Goal: Transaction & Acquisition: Purchase product/service

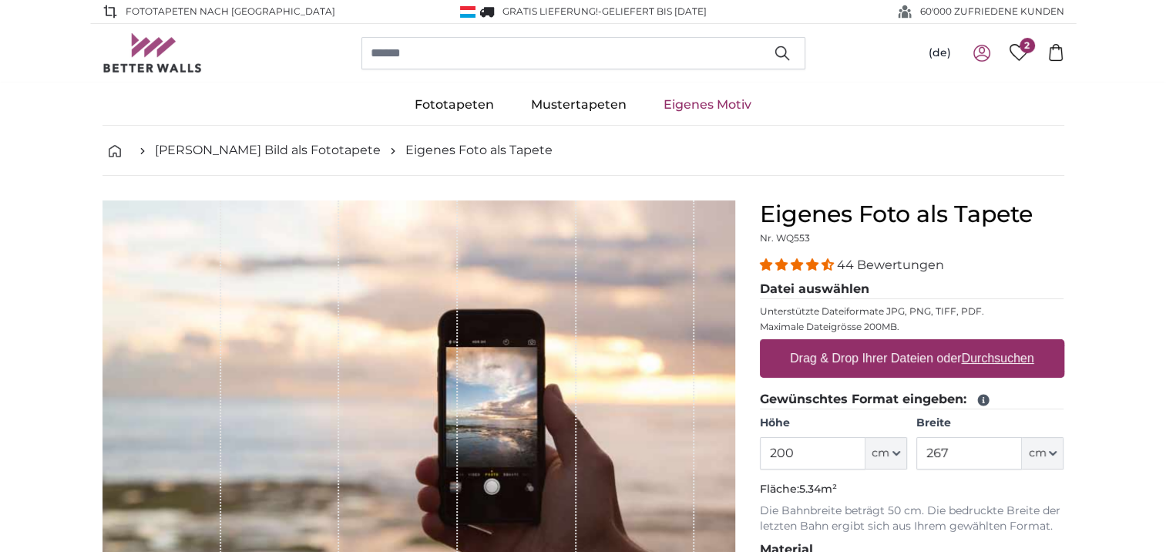
click at [980, 356] on u "Durchsuchen" at bounding box center [997, 357] width 72 height 13
click at [980, 344] on input "Drag & Drop Ihrer Dateien oder Durchsuchen" at bounding box center [912, 341] width 304 height 5
type input "**********"
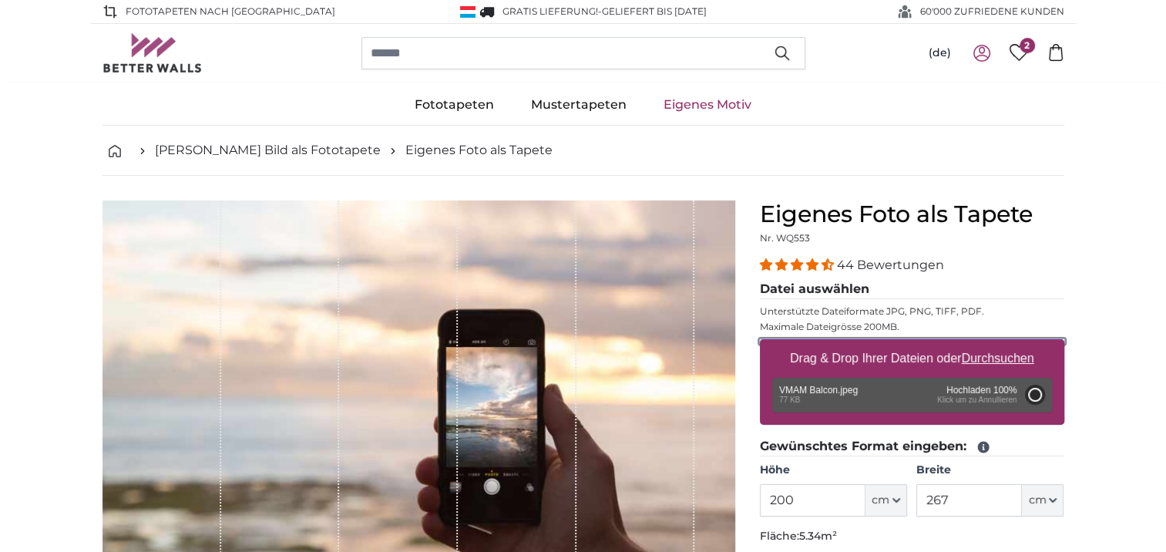
type input "96"
type input "144"
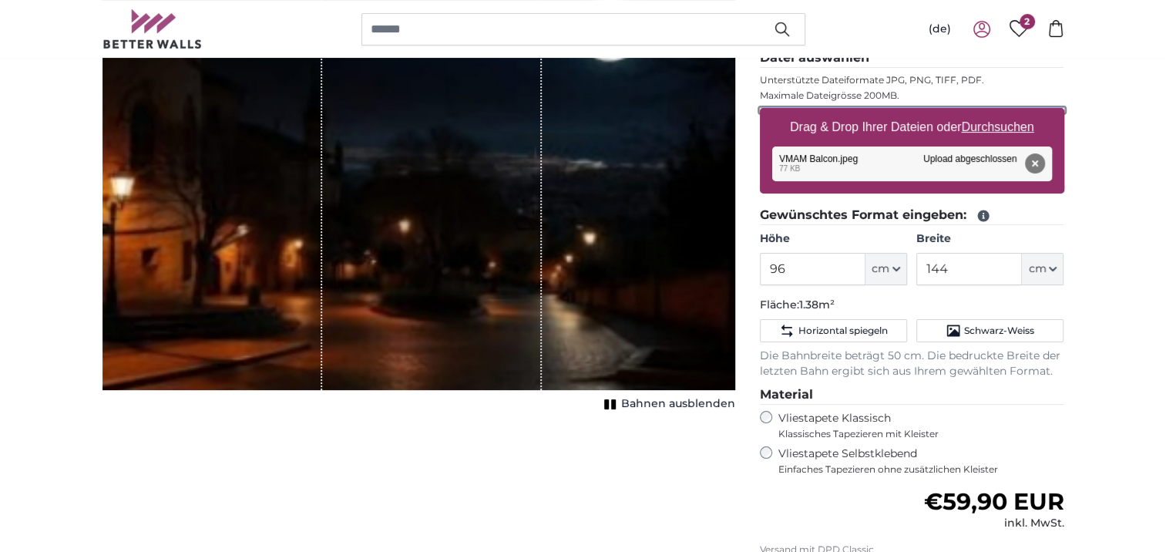
scroll to position [154, 0]
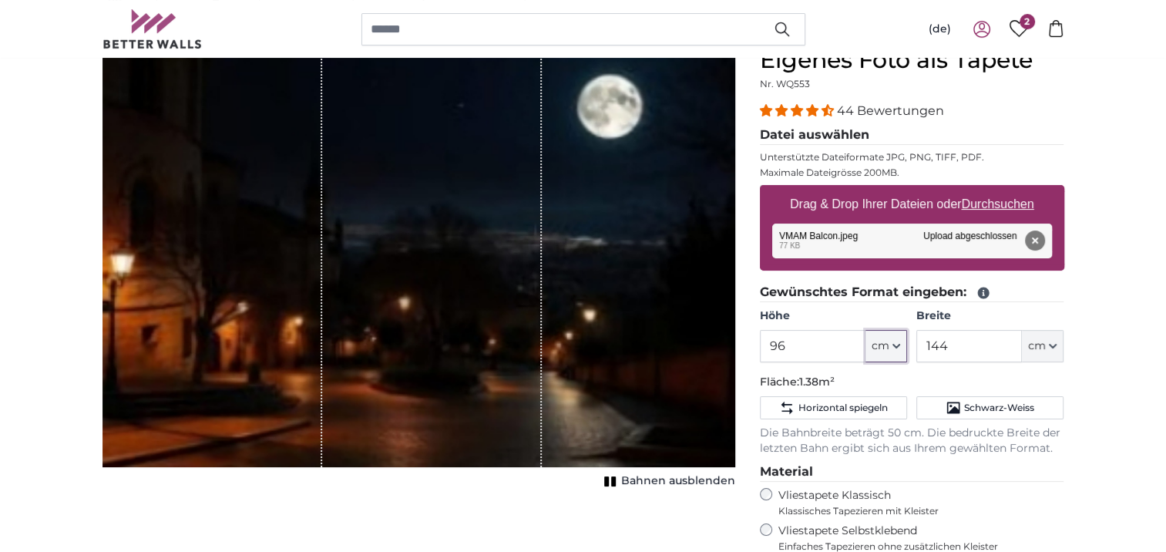
click at [886, 346] on span "cm" at bounding box center [881, 345] width 18 height 15
click at [879, 350] on span "cm" at bounding box center [881, 345] width 18 height 15
click at [808, 348] on input "96" at bounding box center [813, 346] width 106 height 32
type input "9"
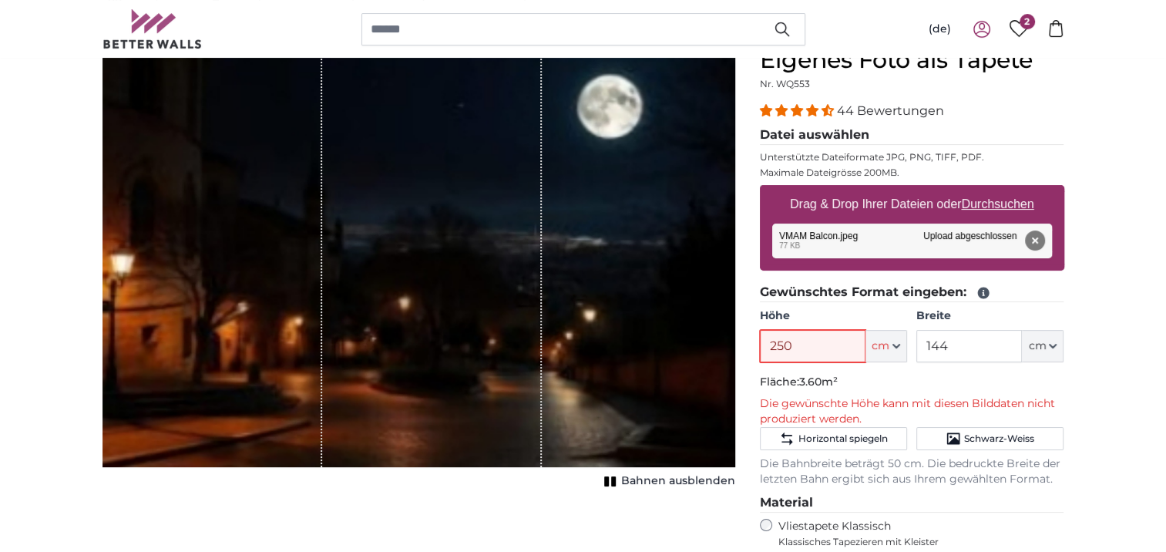
type input "250"
click at [970, 348] on input "144" at bounding box center [969, 346] width 106 height 32
type input "1"
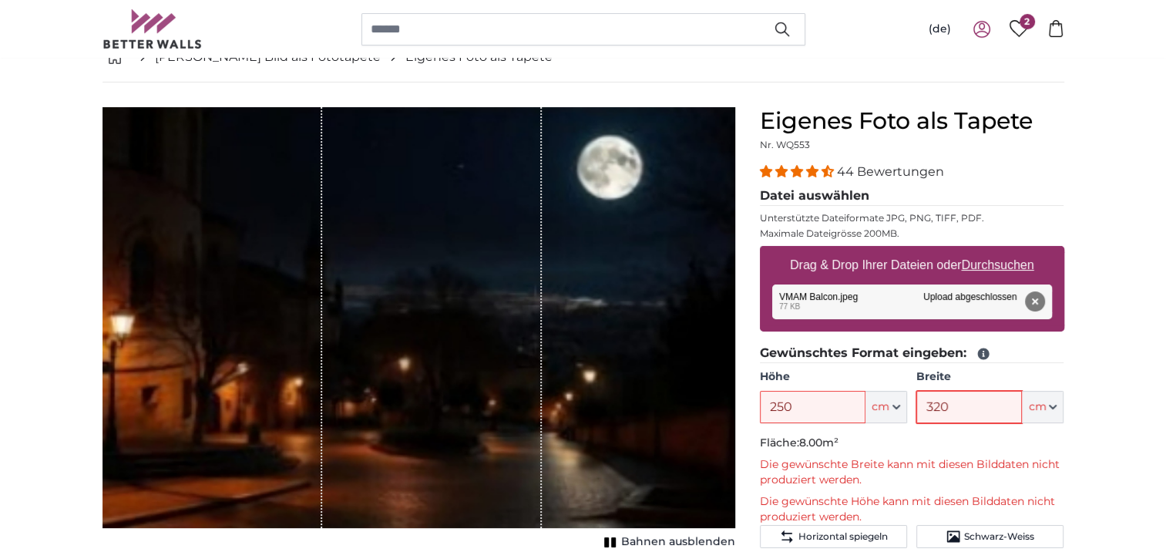
scroll to position [77, 0]
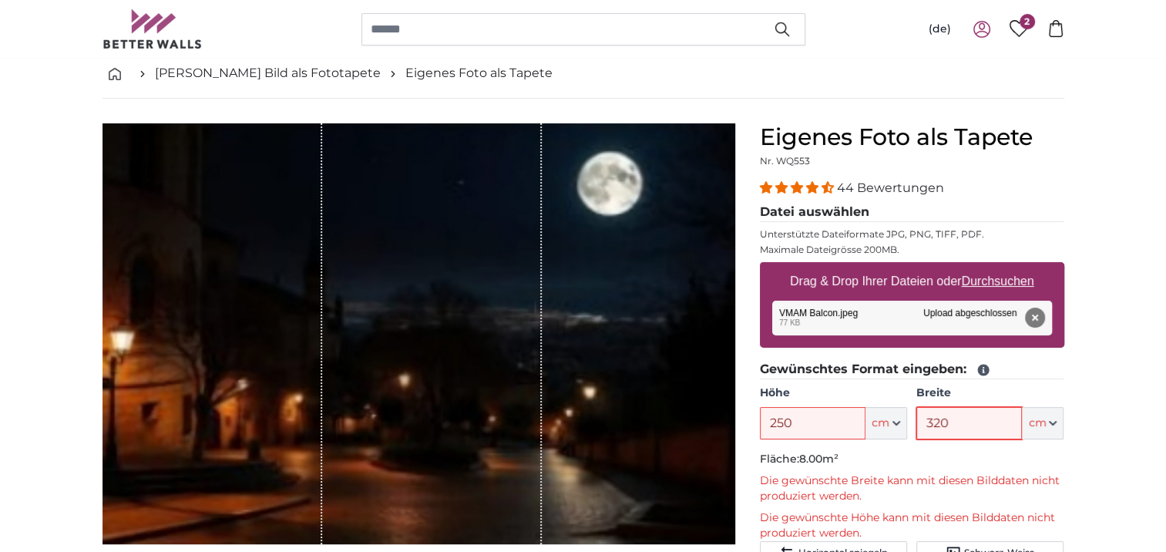
type input "320"
click at [988, 280] on u "Durchsuchen" at bounding box center [997, 280] width 72 height 13
click at [988, 267] on input "Drag & Drop Ihrer Dateien oder Durchsuchen" at bounding box center [912, 264] width 304 height 5
type input "**********"
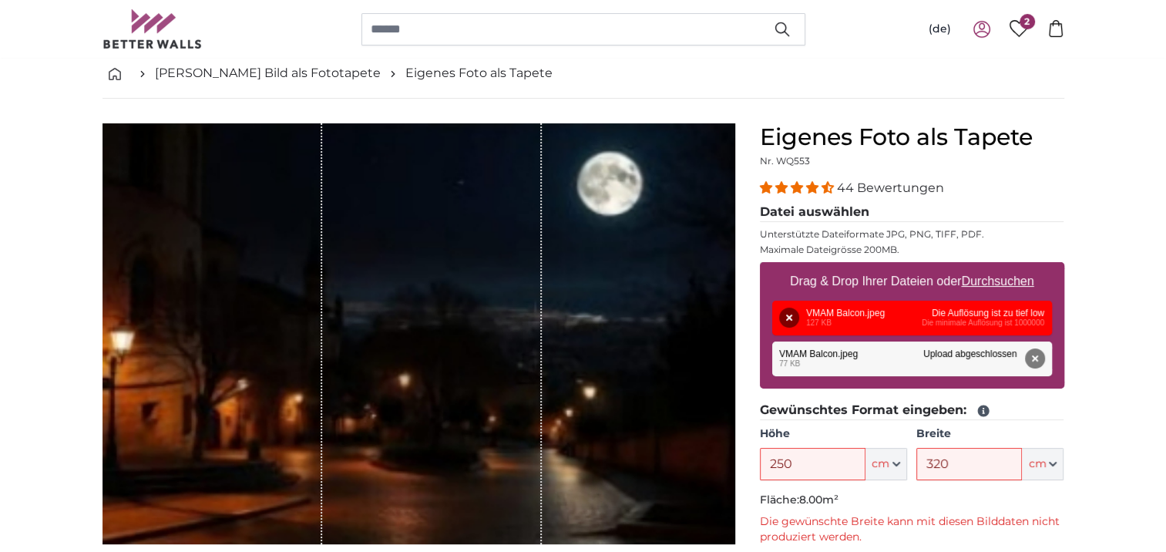
click at [1067, 145] on div "Eigenes Foto als Tapete Nr. WQ553 44 Bewertungen Datei auswählen Unterstützte D…" at bounding box center [912, 562] width 329 height 879
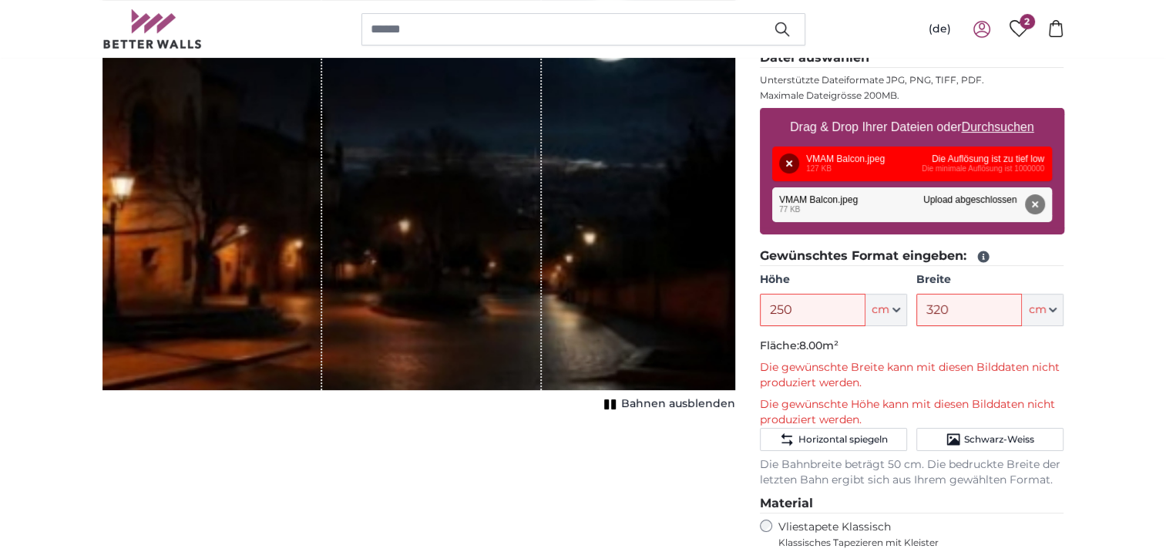
scroll to position [0, 0]
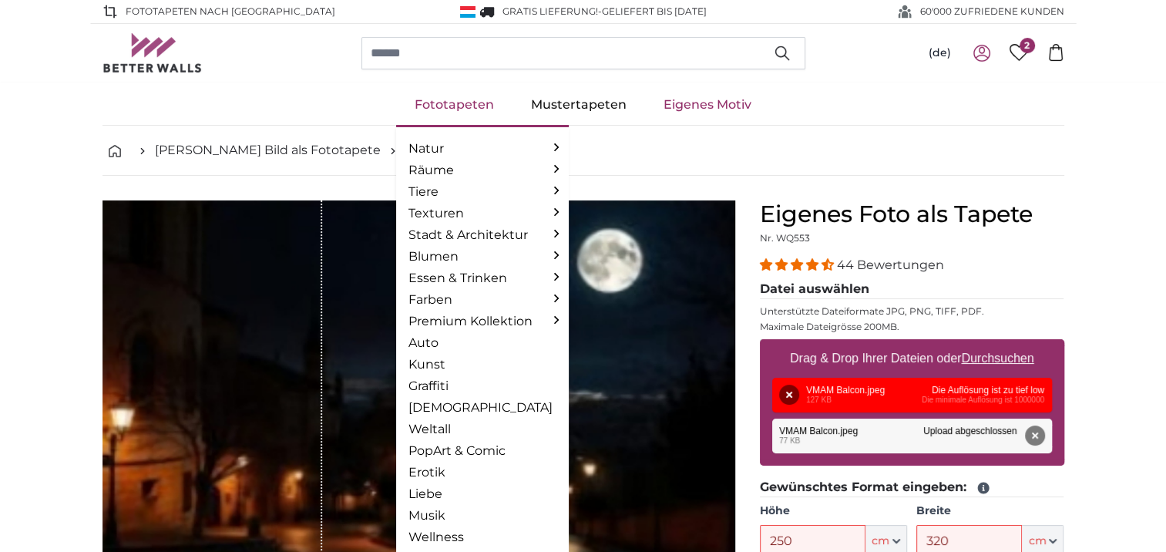
click at [461, 105] on link "Fototapeten" at bounding box center [454, 105] width 116 height 40
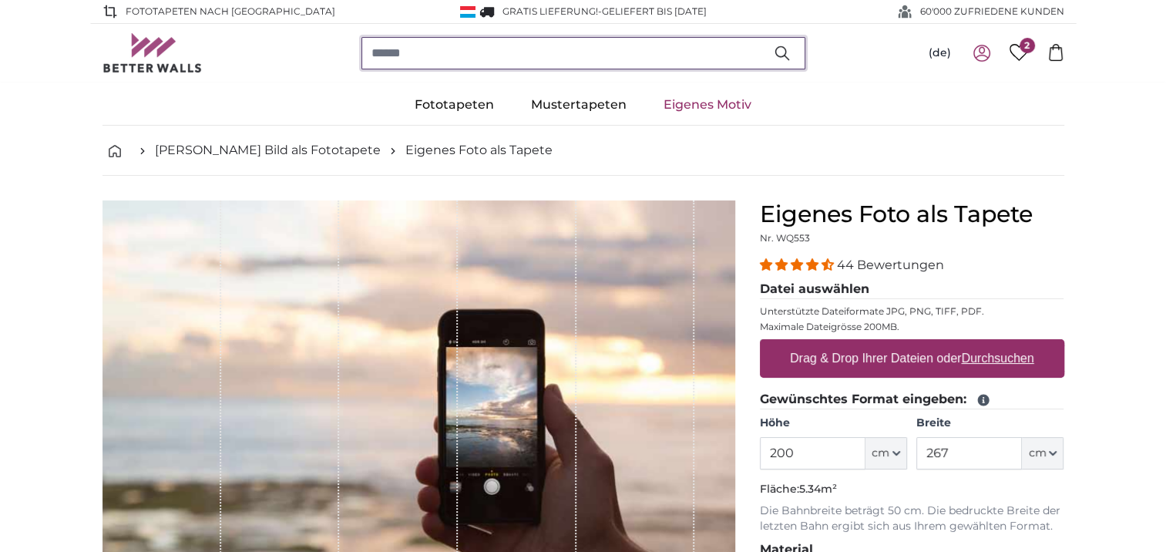
click at [454, 53] on input "search" at bounding box center [584, 53] width 444 height 32
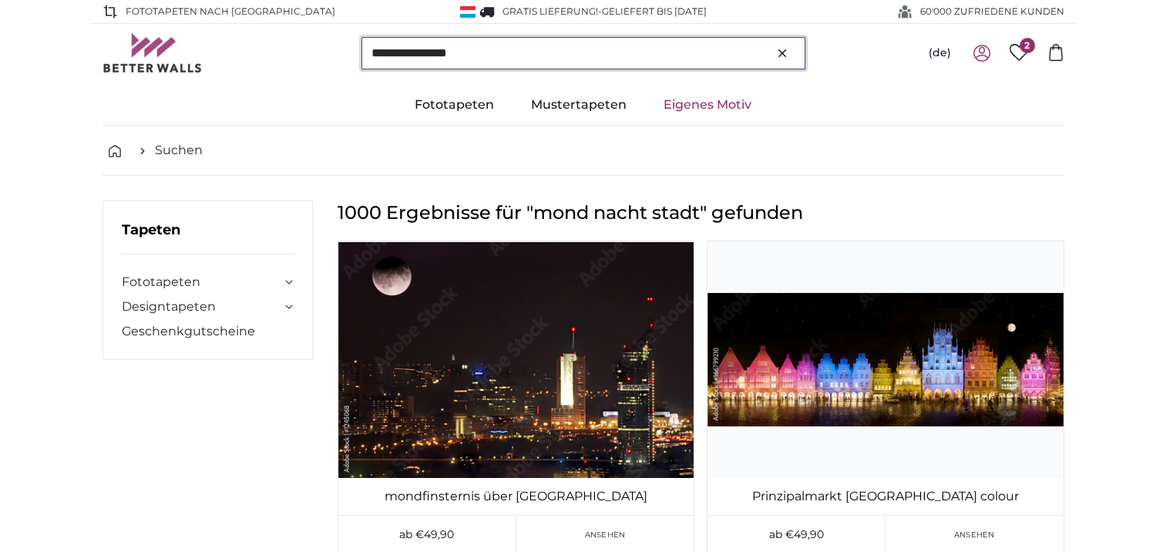
click at [411, 52] on input "**********" at bounding box center [584, 53] width 444 height 32
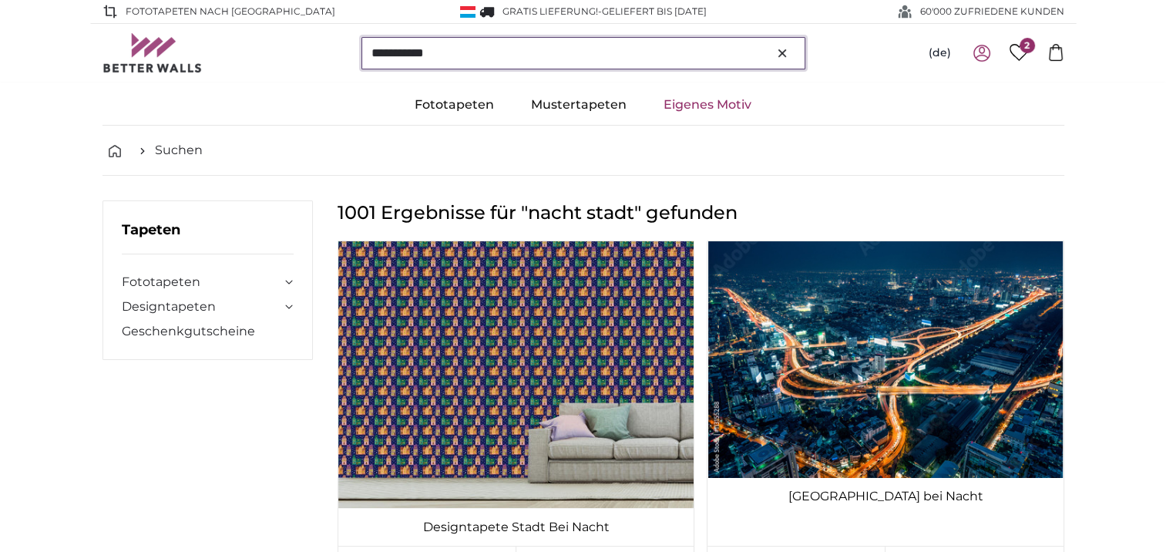
click at [463, 45] on input "**********" at bounding box center [584, 53] width 444 height 32
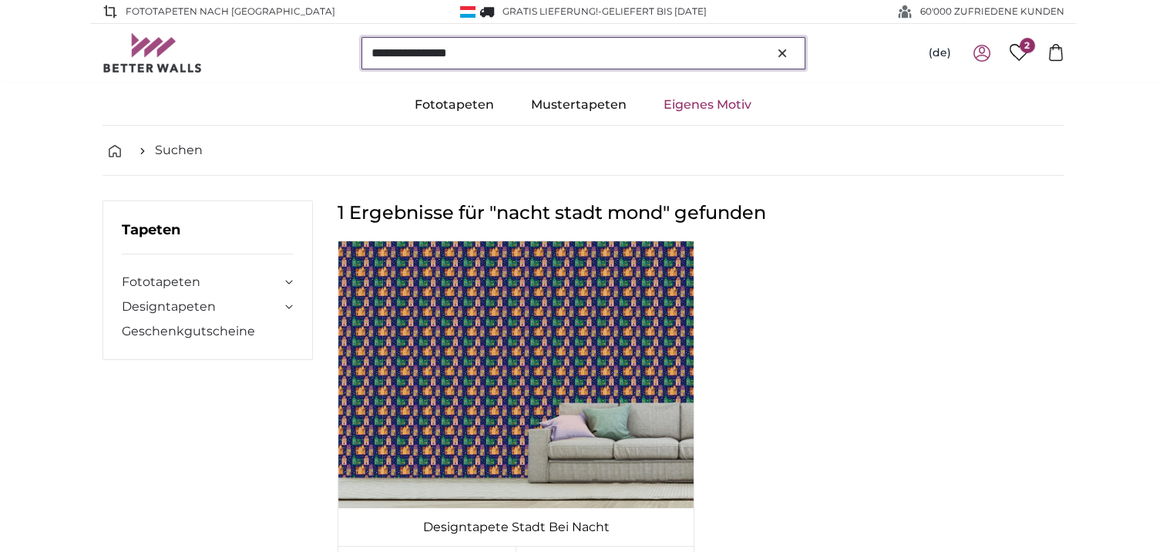
type input "**********"
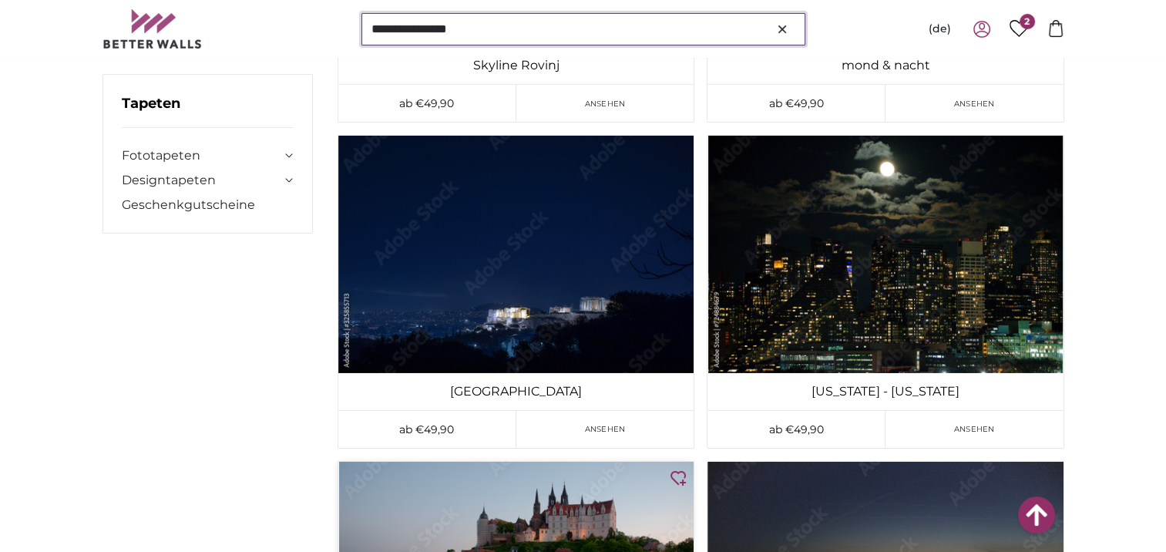
scroll to position [5087, 0]
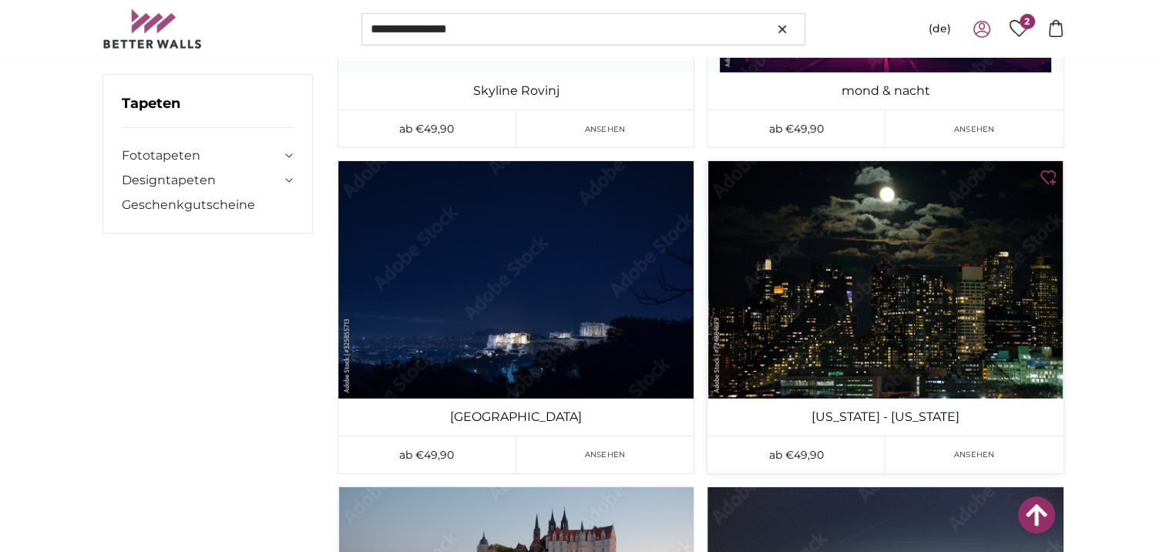
click at [816, 270] on img at bounding box center [885, 279] width 355 height 237
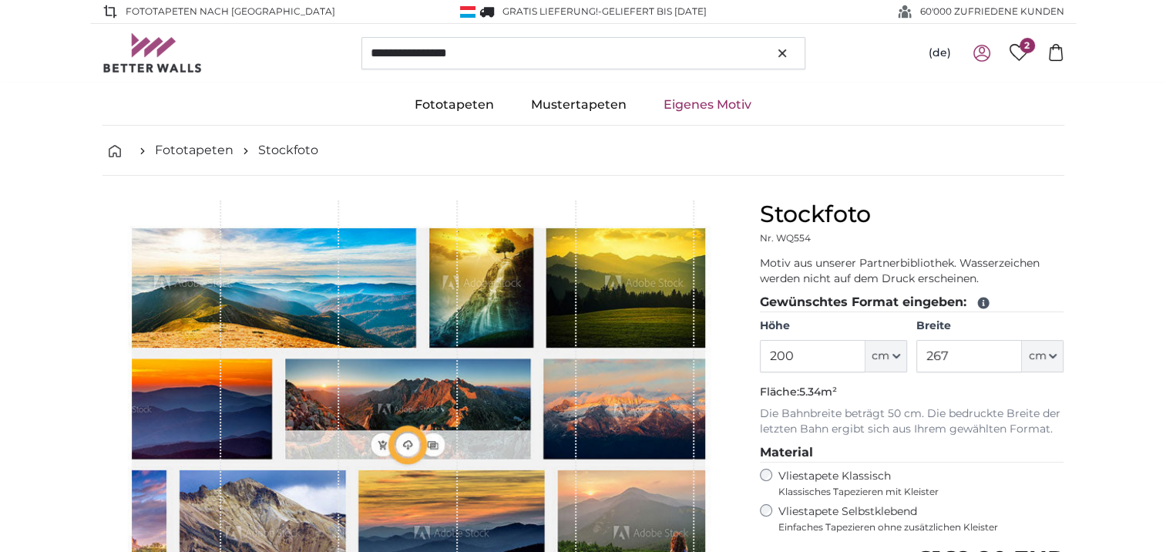
type input "300"
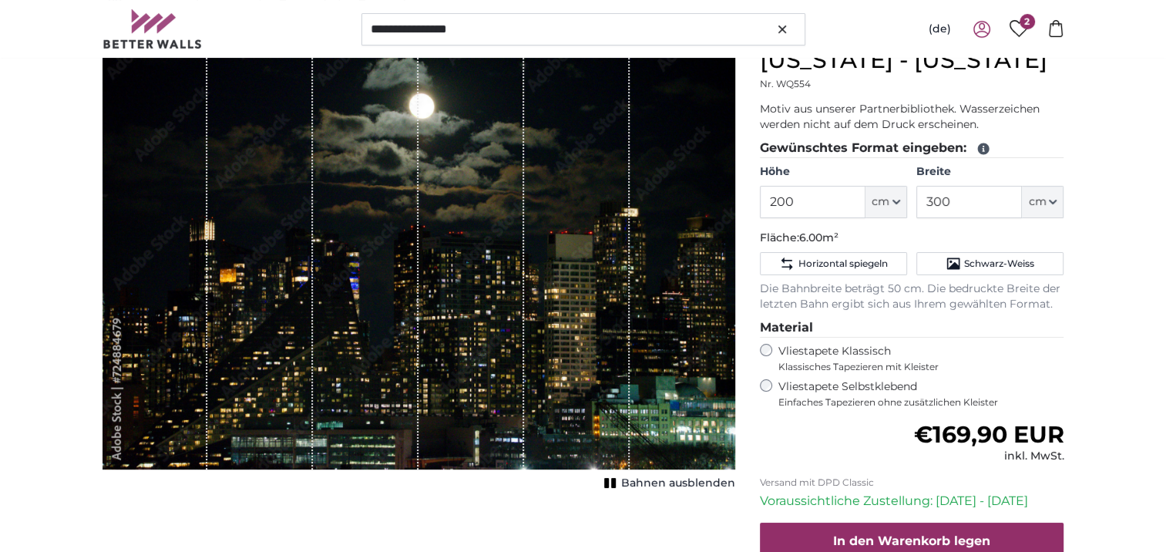
scroll to position [77, 0]
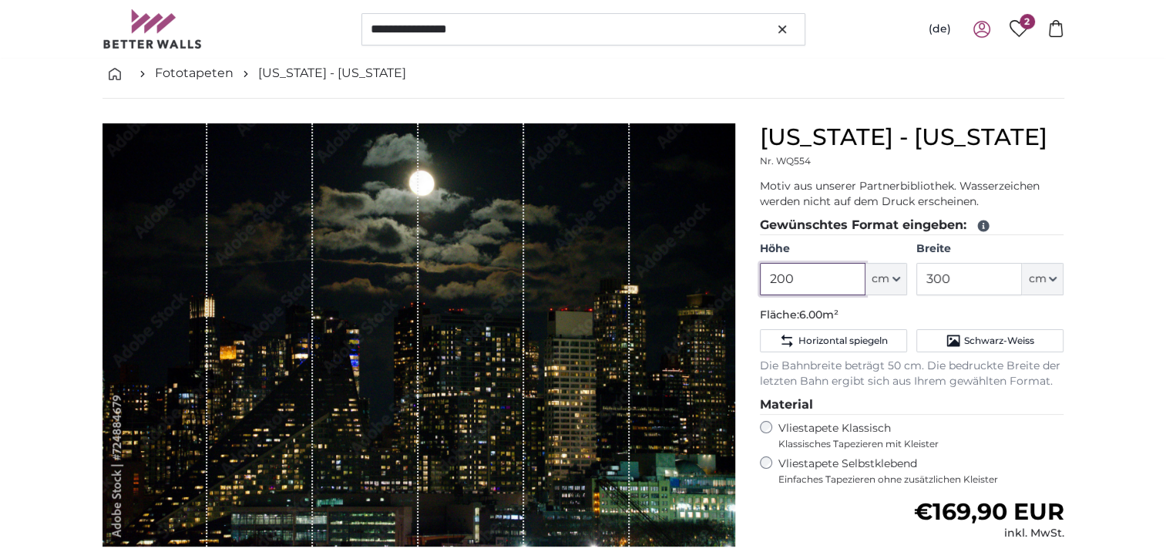
click at [804, 274] on input "200" at bounding box center [813, 279] width 106 height 32
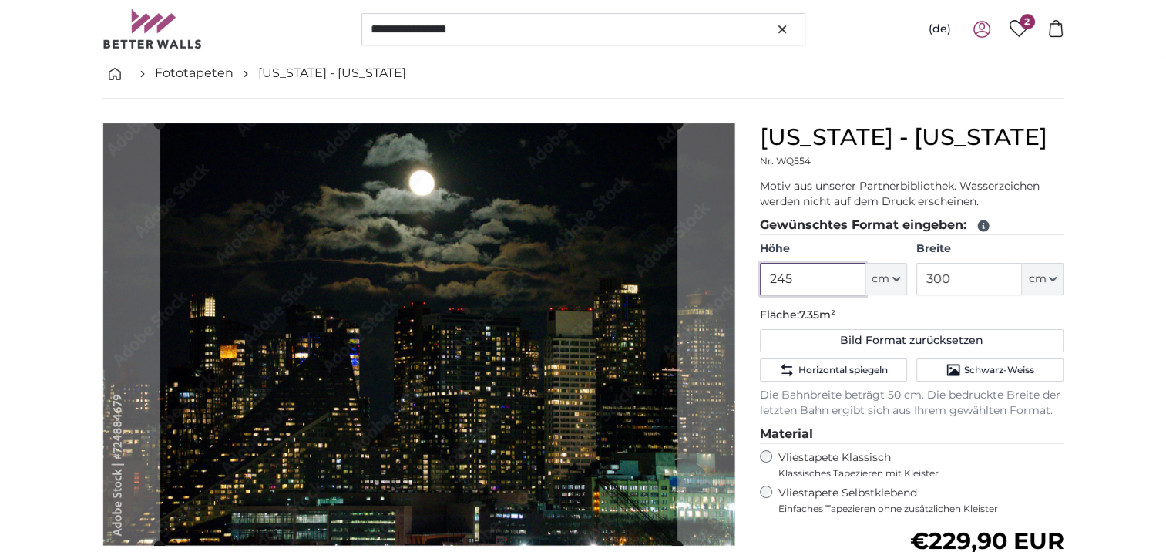
type input "245"
click at [965, 279] on input "300" at bounding box center [969, 279] width 106 height 32
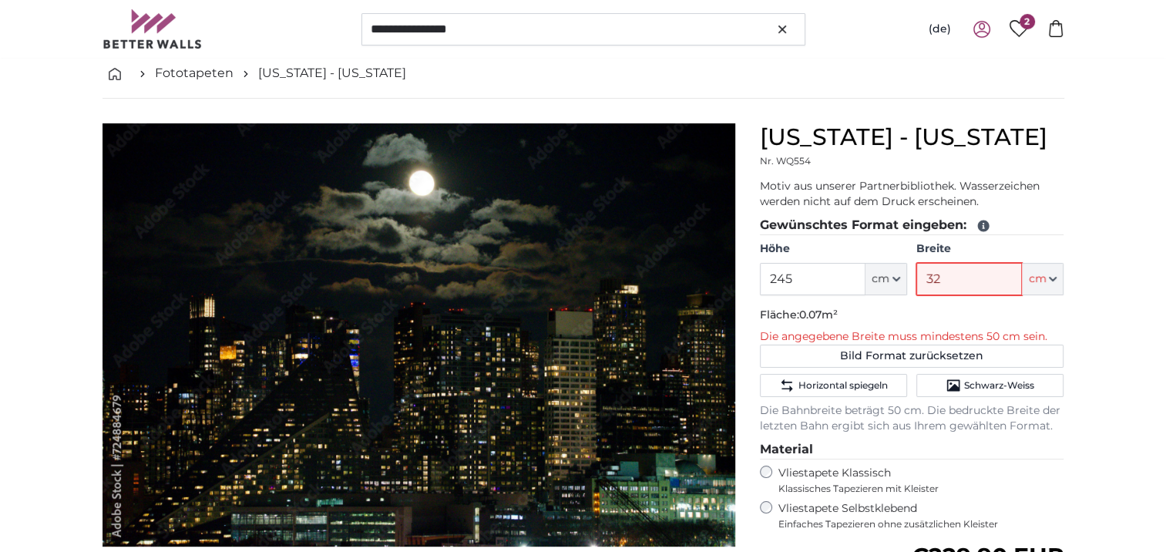
type input "320"
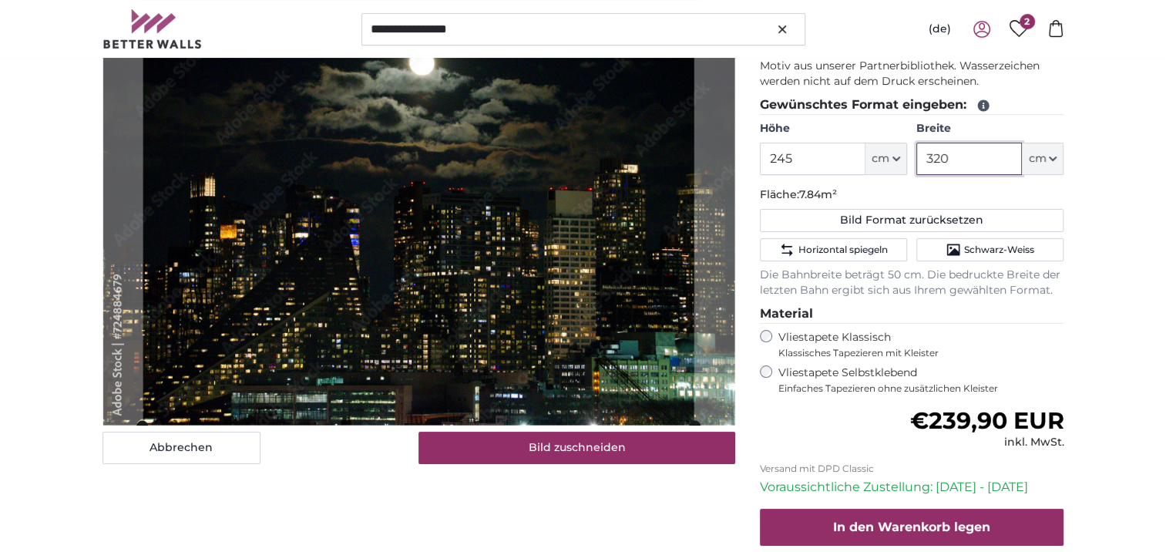
scroll to position [231, 0]
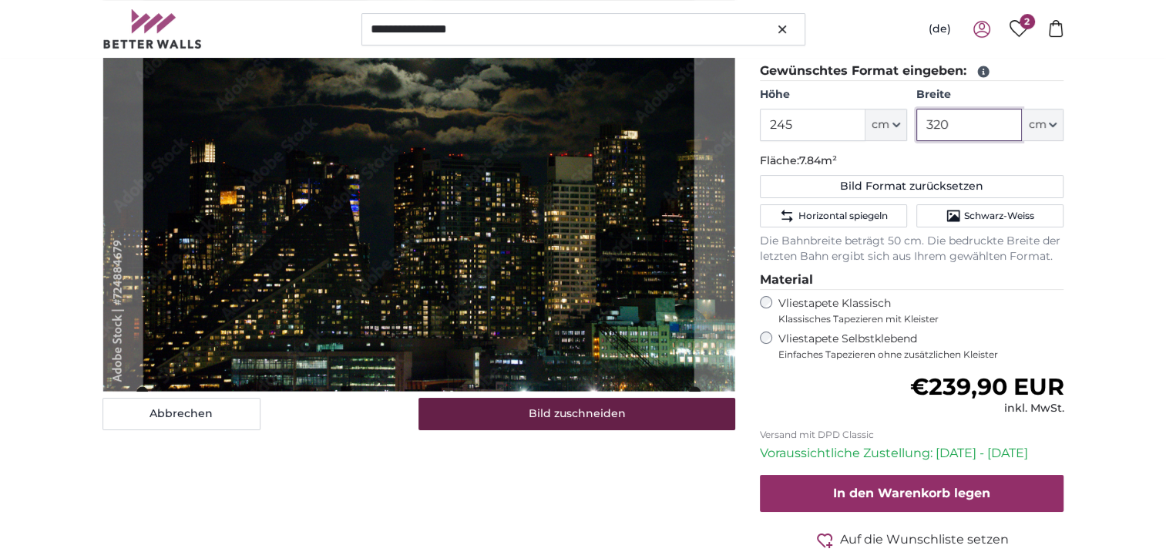
type input "320"
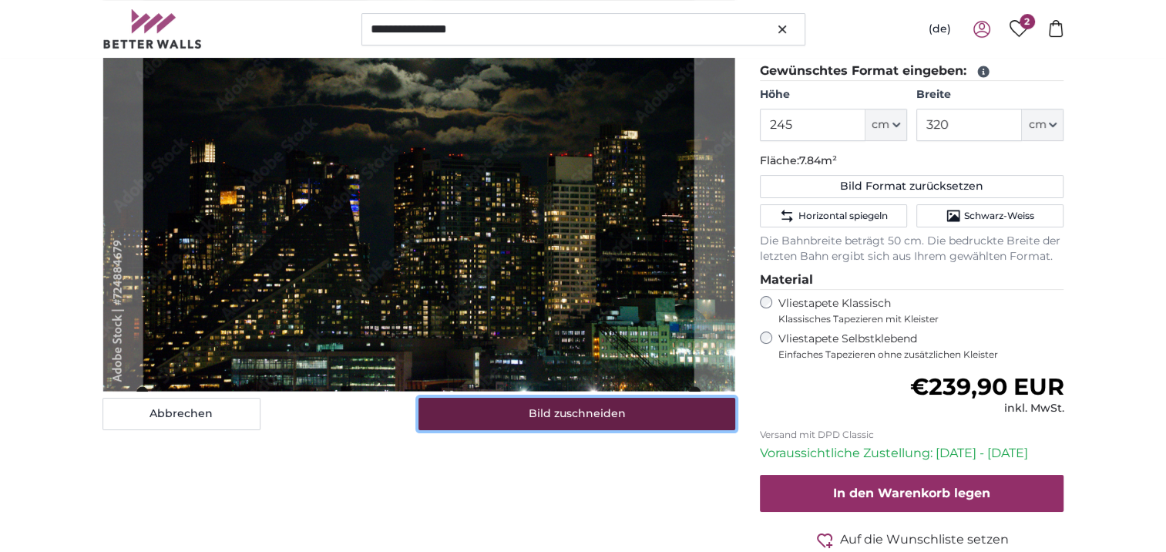
click at [614, 423] on button "Bild zuschneiden" at bounding box center [577, 414] width 317 height 32
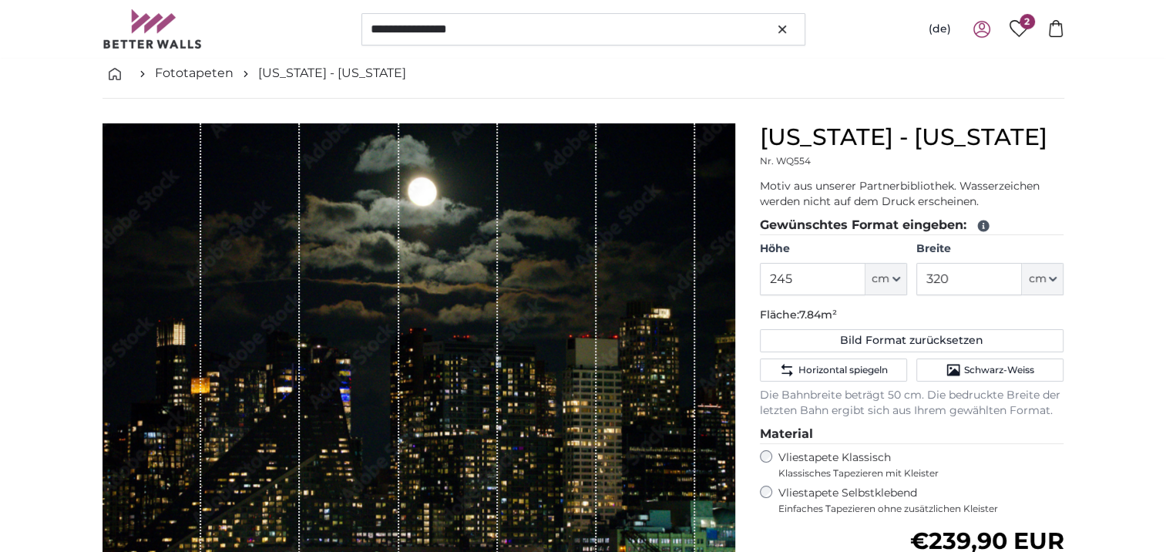
scroll to position [154, 0]
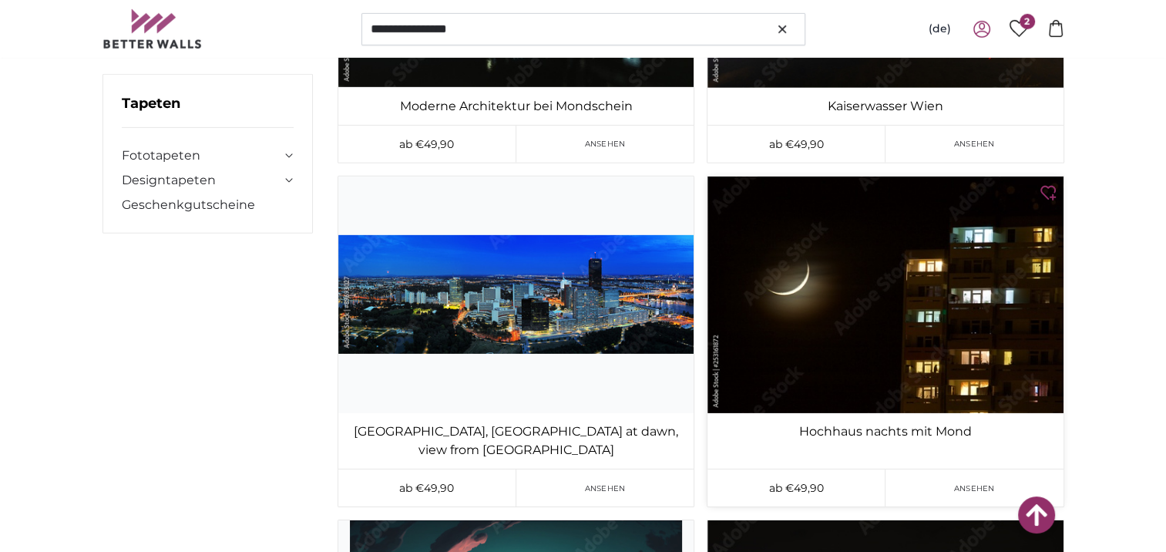
scroll to position [16495, 0]
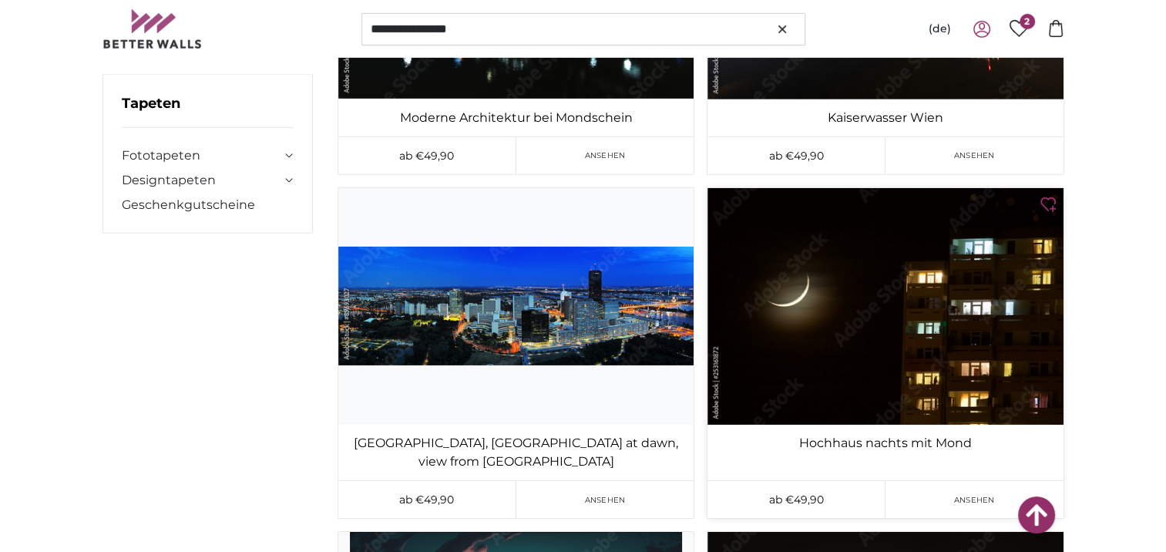
click at [854, 297] on img at bounding box center [885, 306] width 355 height 237
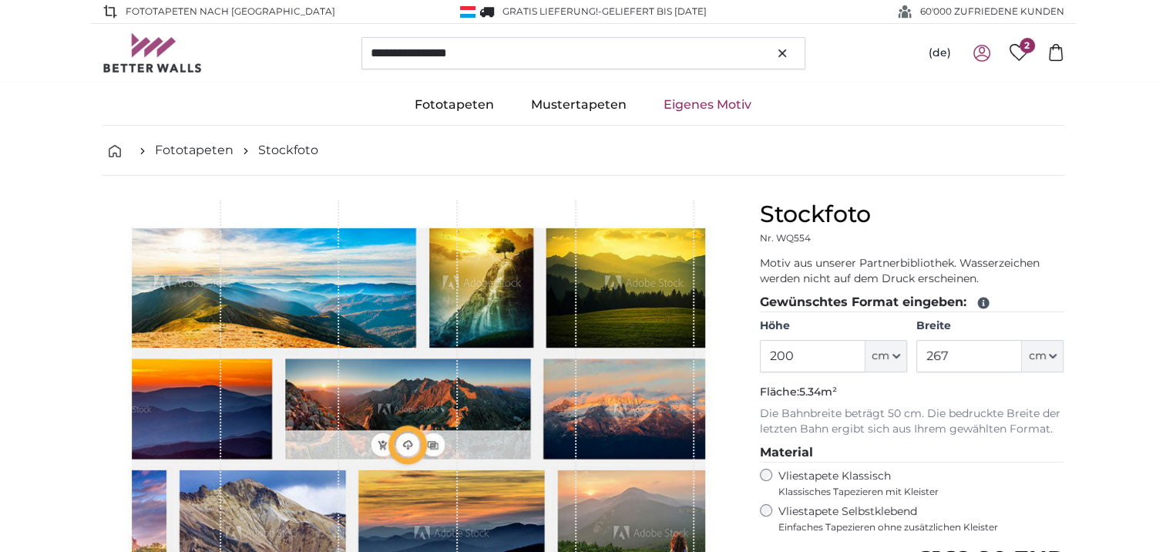
type input "300"
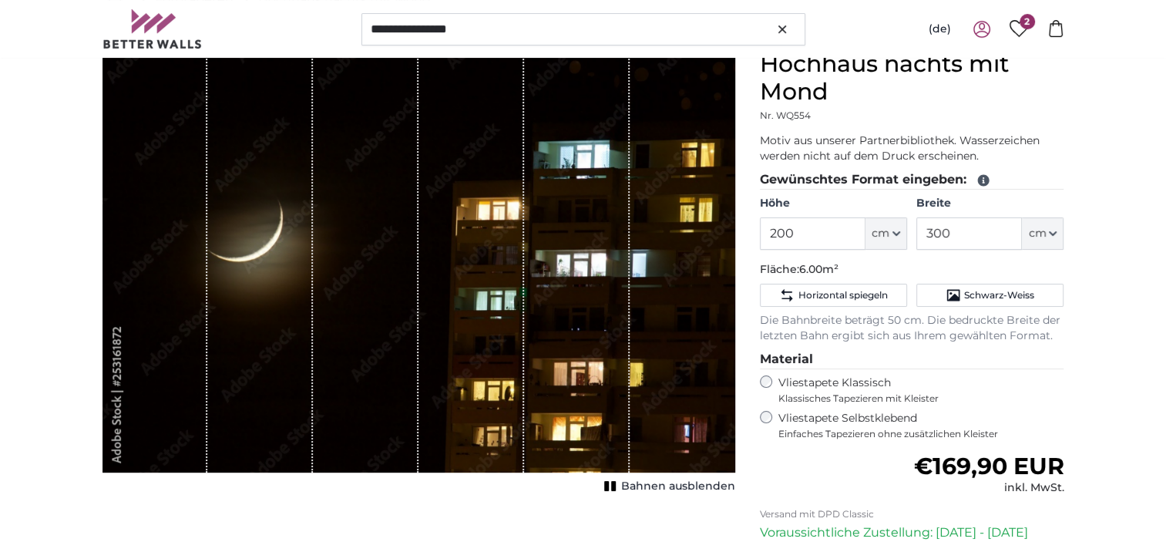
scroll to position [154, 0]
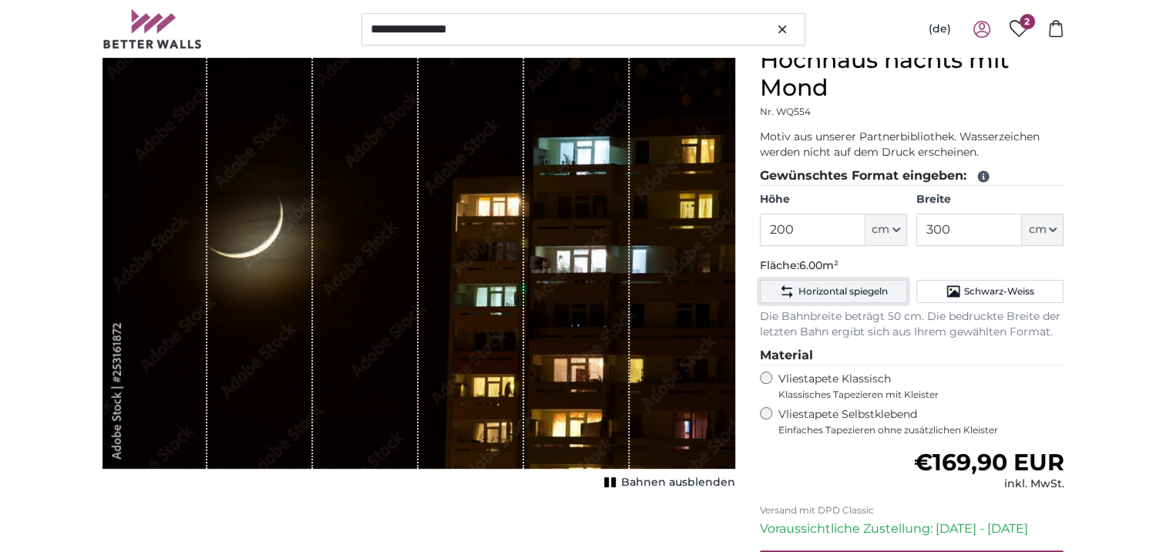
click at [798, 294] on span "Horizontal spiegeln" at bounding box center [842, 291] width 89 height 12
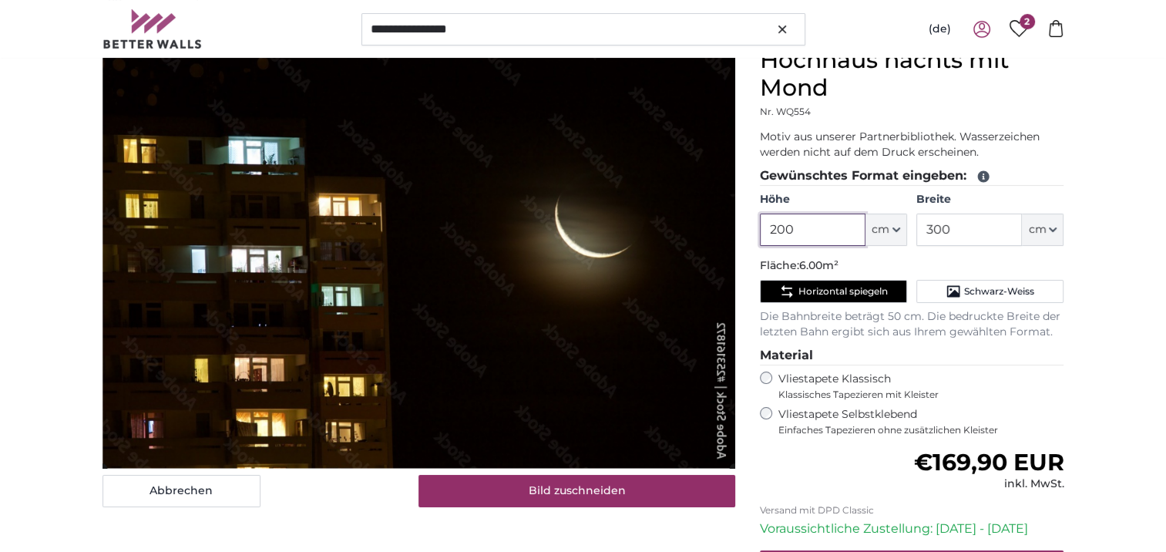
click at [829, 234] on input "200" at bounding box center [813, 230] width 106 height 32
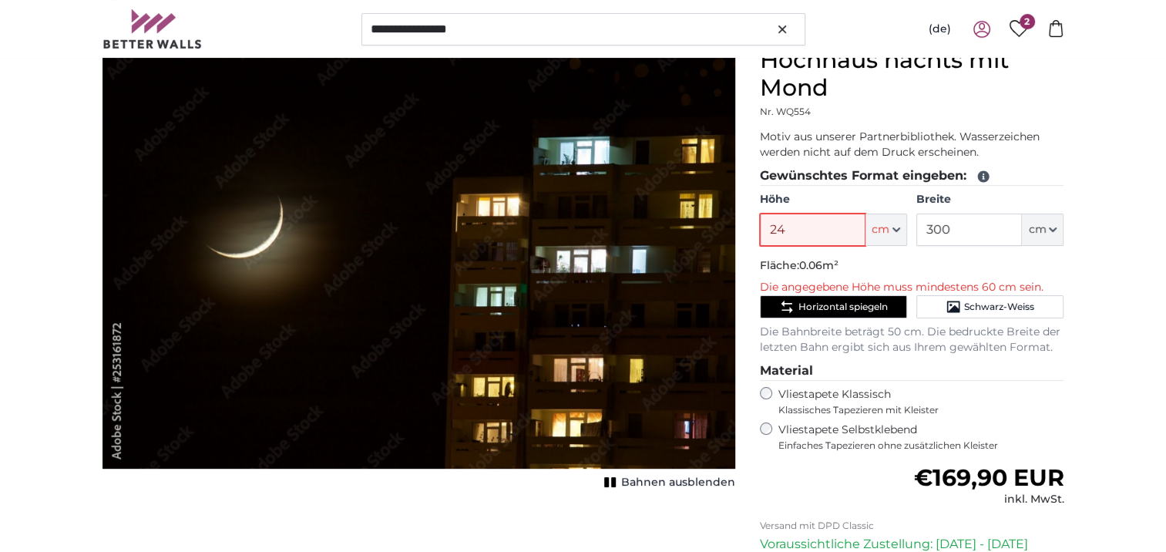
type input "245"
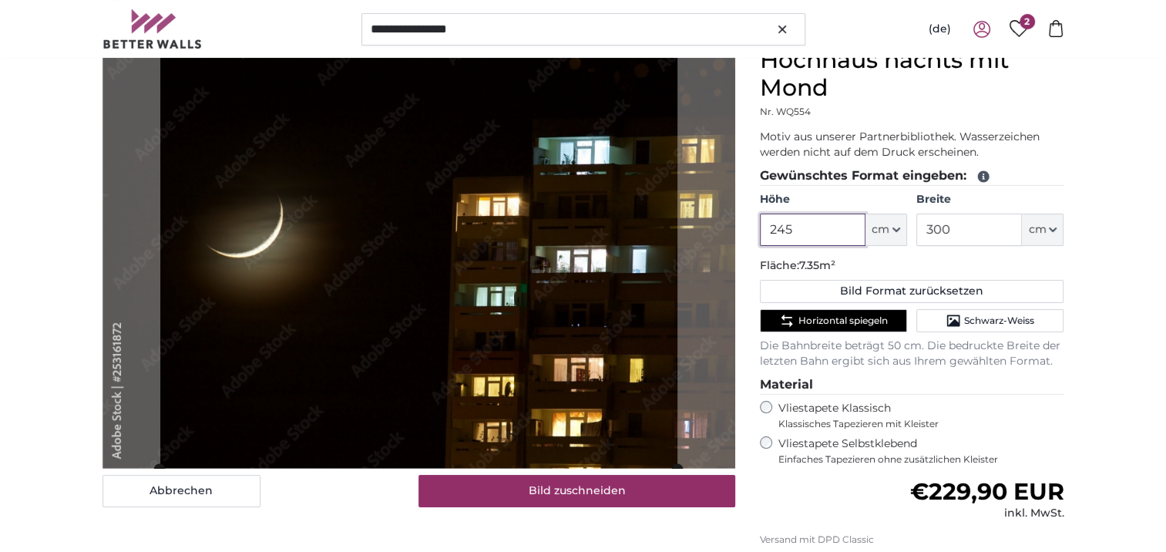
type input "245"
click at [963, 232] on input "300" at bounding box center [969, 230] width 106 height 32
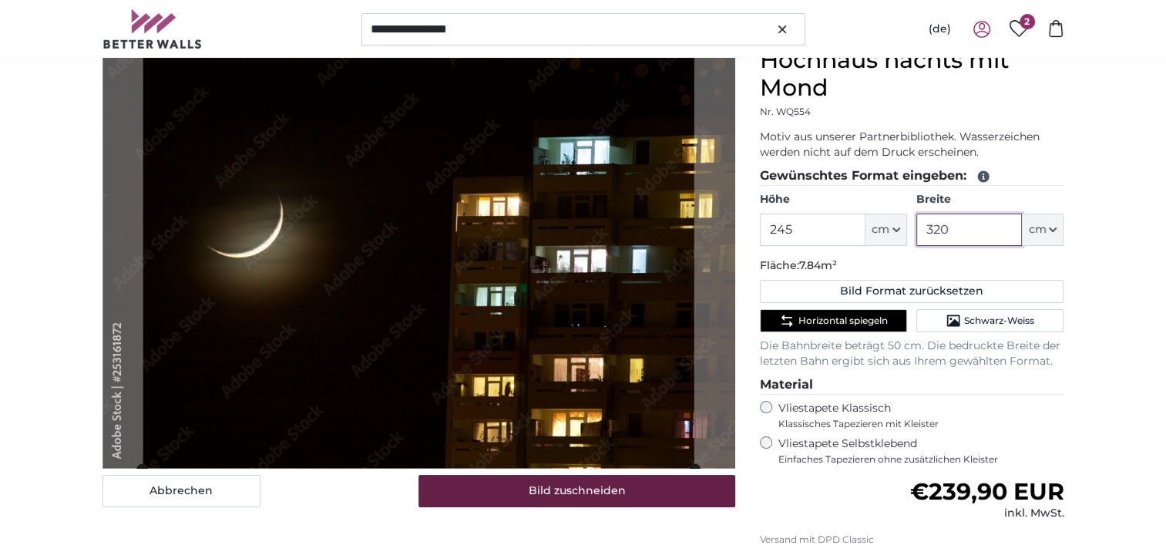
type input "320"
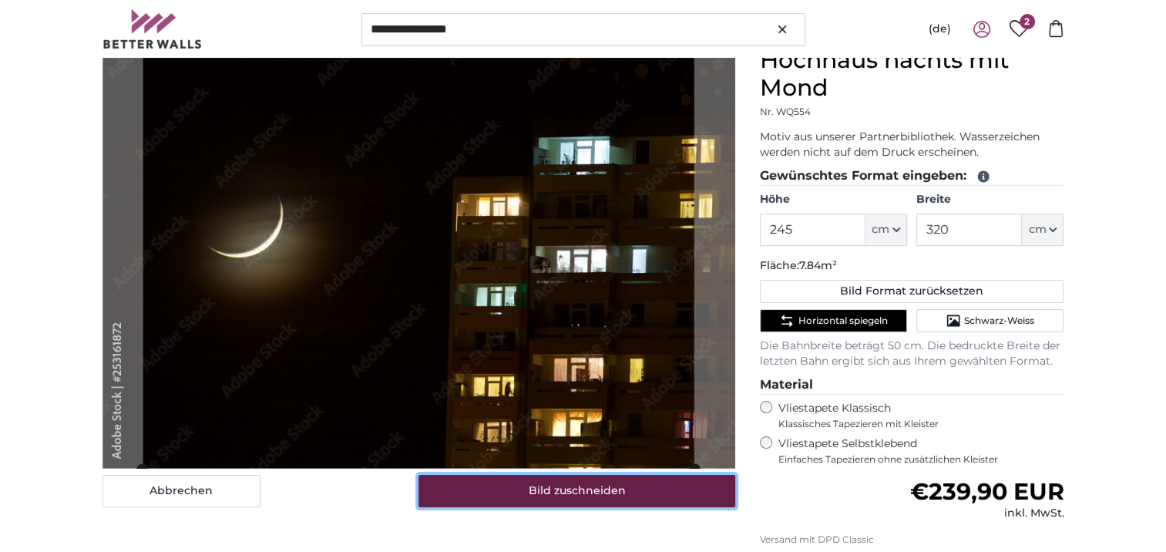
click at [633, 489] on button "Bild zuschneiden" at bounding box center [577, 491] width 317 height 32
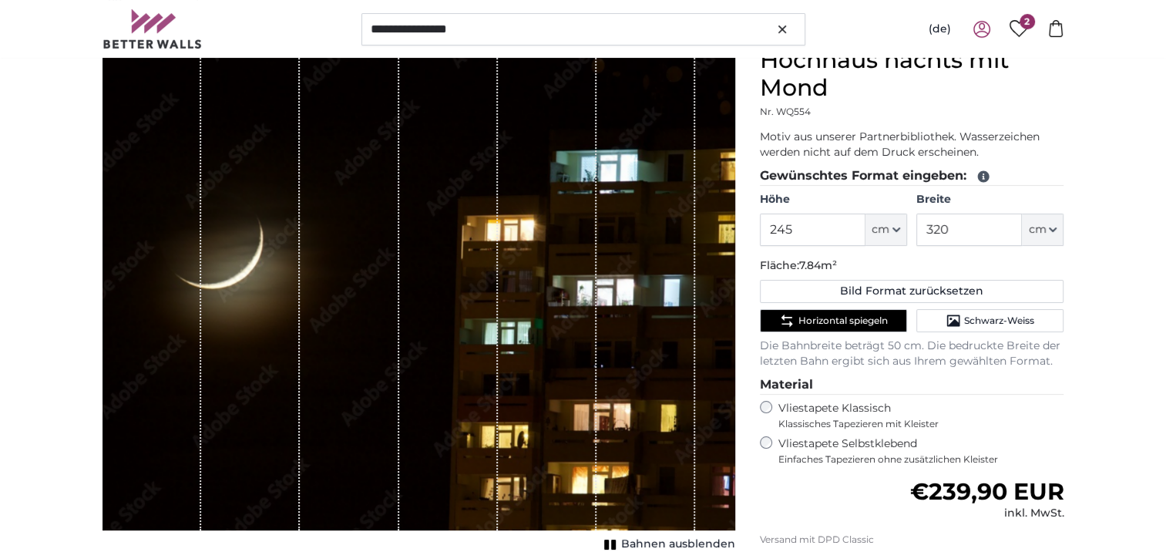
scroll to position [231, 0]
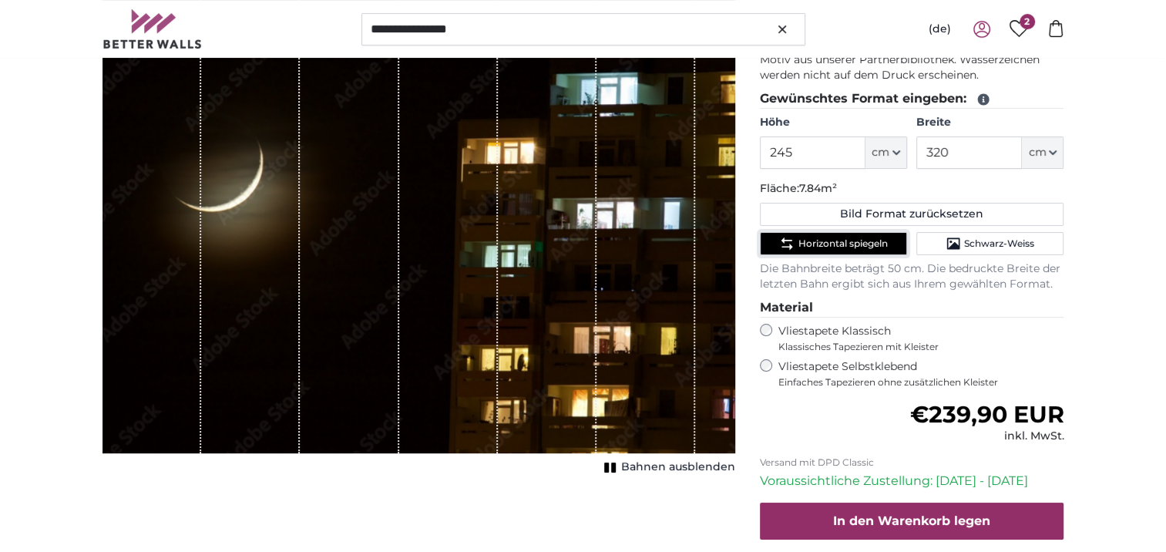
click at [837, 247] on span "Horizontal spiegeln" at bounding box center [842, 243] width 89 height 12
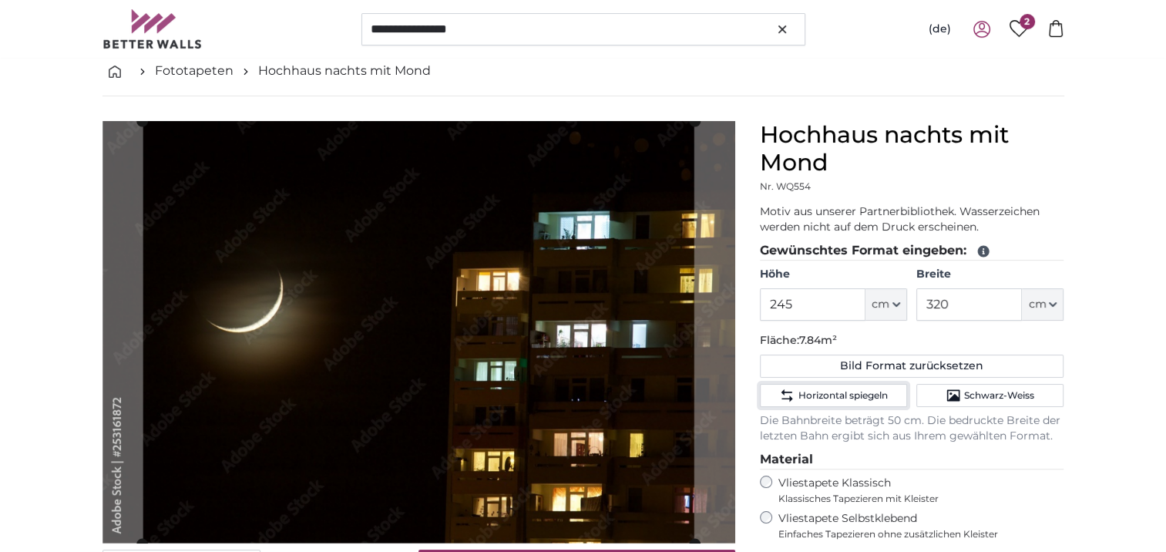
scroll to position [77, 0]
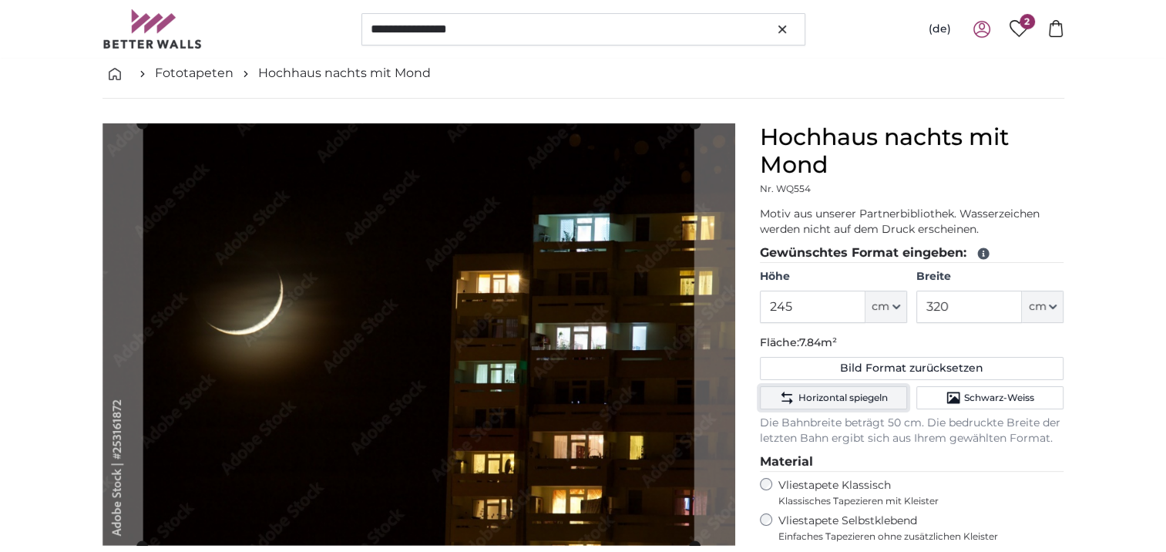
click at [819, 395] on span "Horizontal spiegeln" at bounding box center [842, 398] width 89 height 12
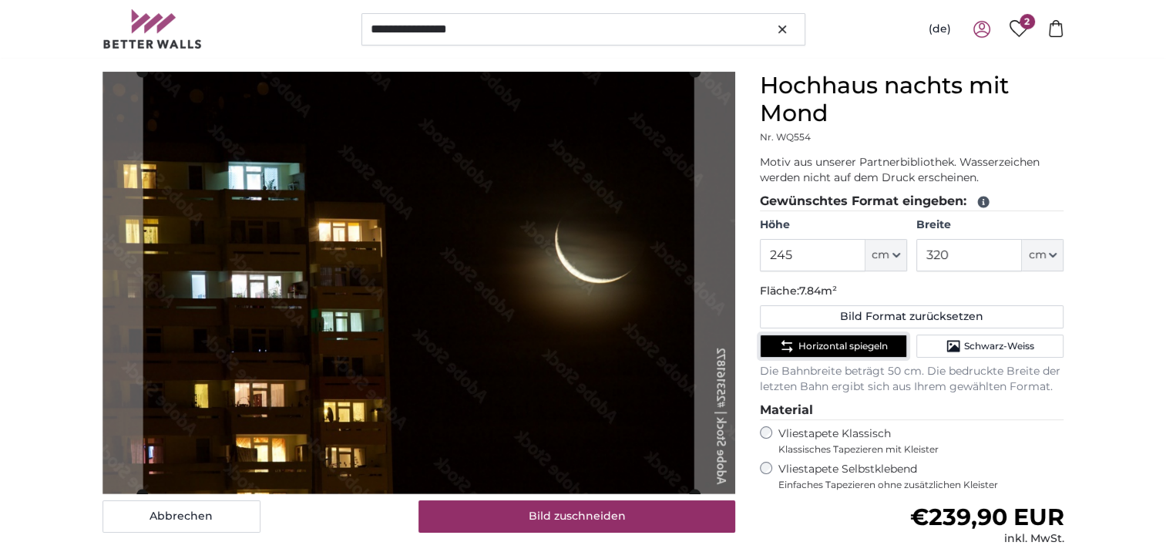
scroll to position [154, 0]
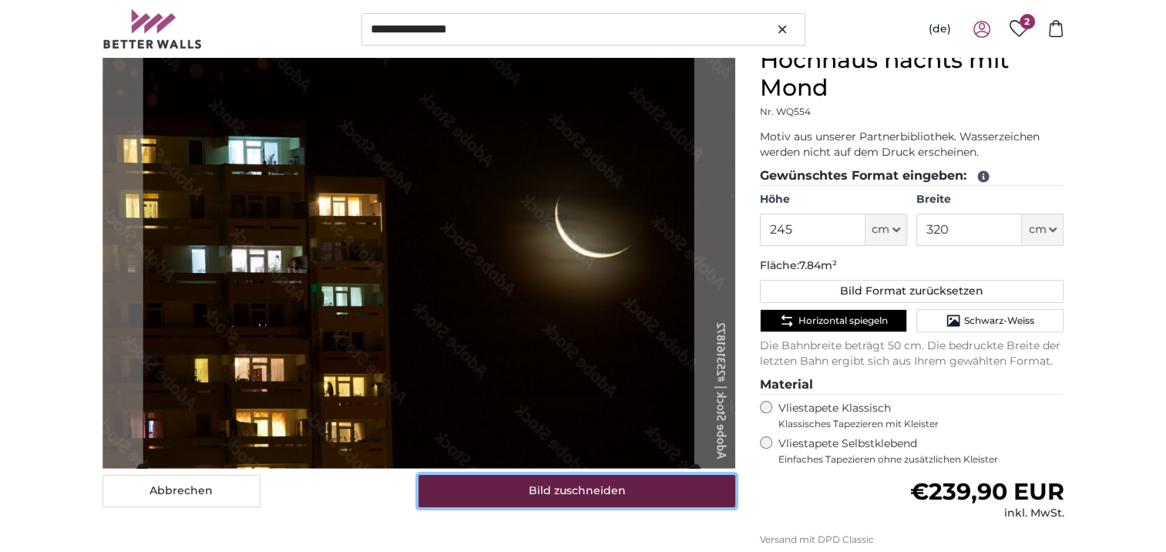
click at [617, 490] on button "Bild zuschneiden" at bounding box center [577, 491] width 317 height 32
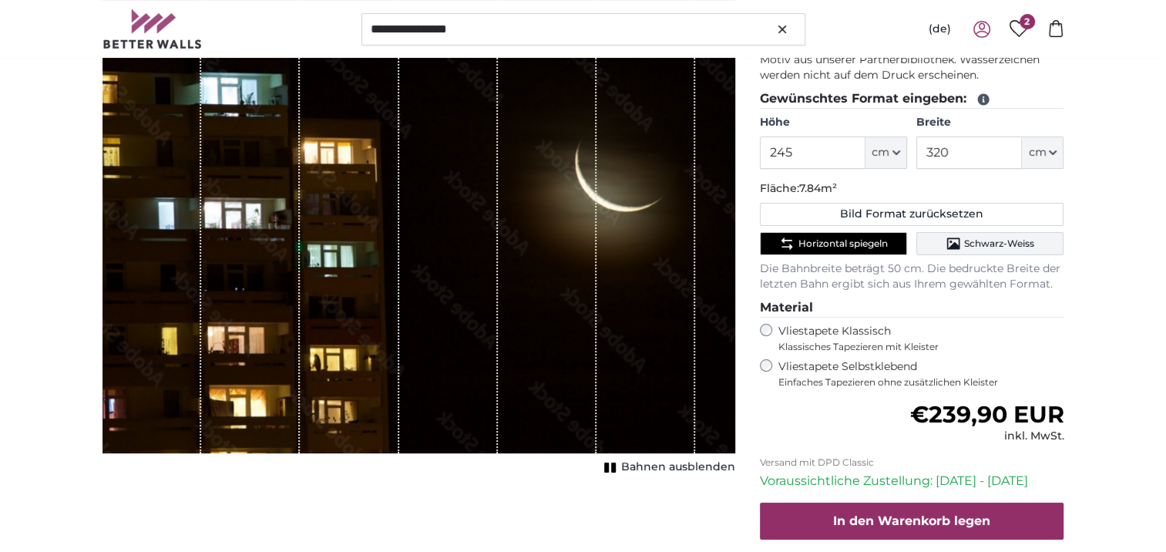
scroll to position [385, 0]
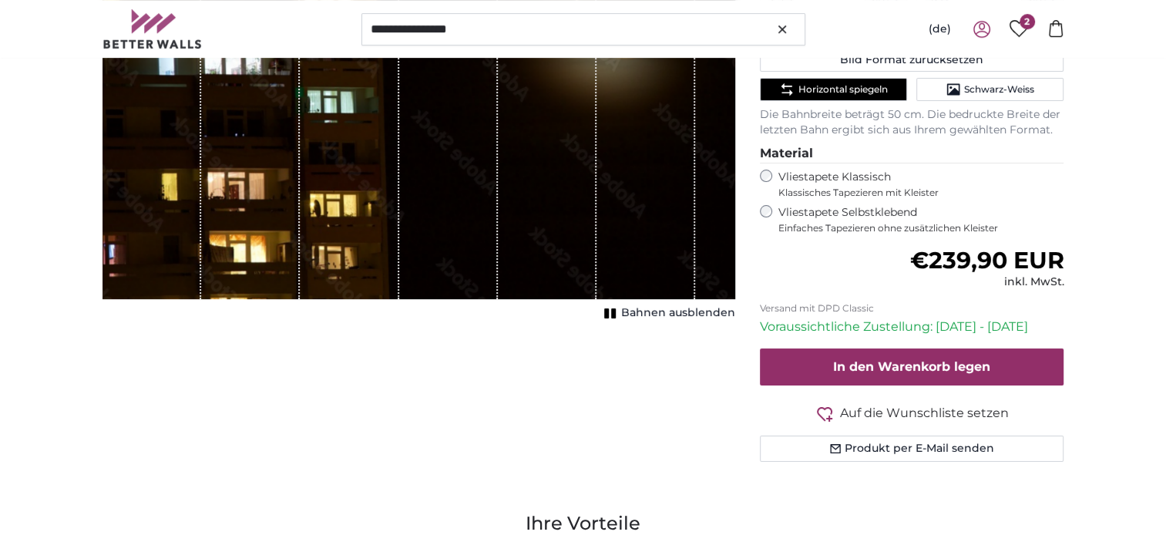
click at [878, 411] on span "Auf die Wunschliste setzen" at bounding box center [924, 413] width 169 height 18
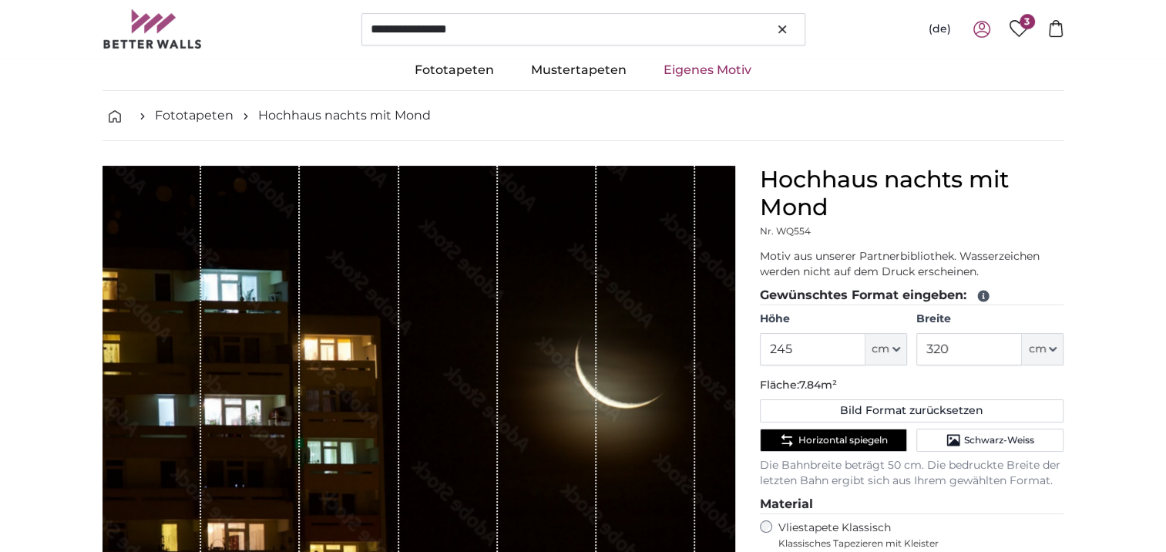
scroll to position [0, 0]
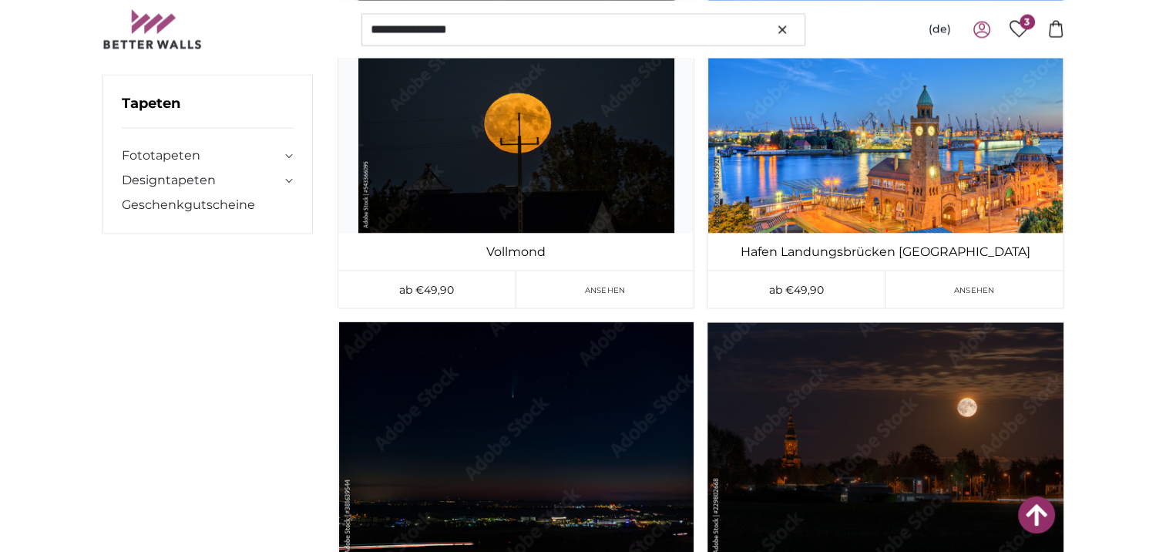
scroll to position [20118, 0]
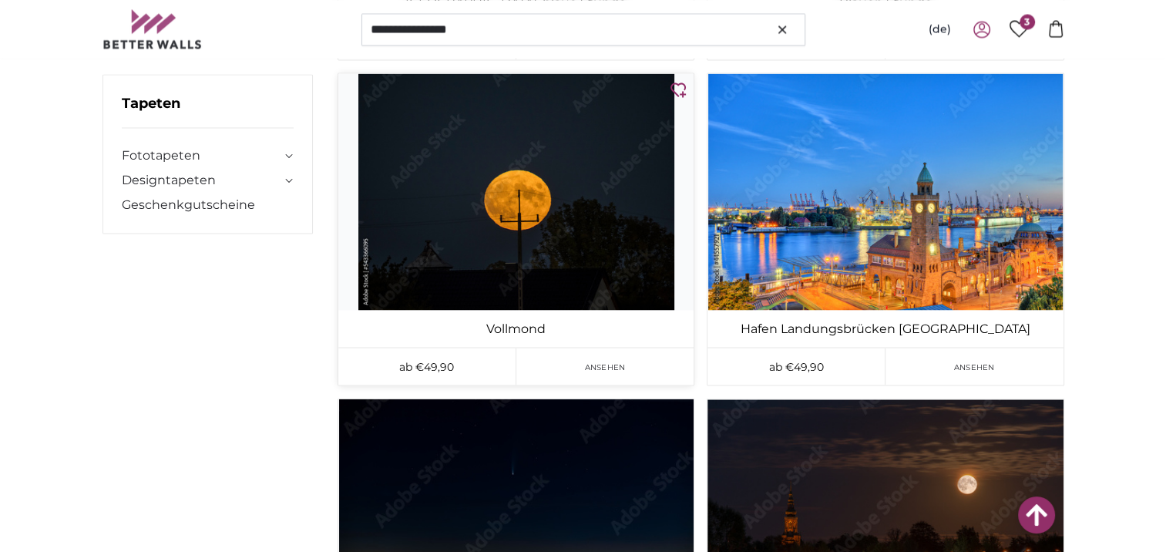
click at [573, 239] on img at bounding box center [515, 191] width 355 height 237
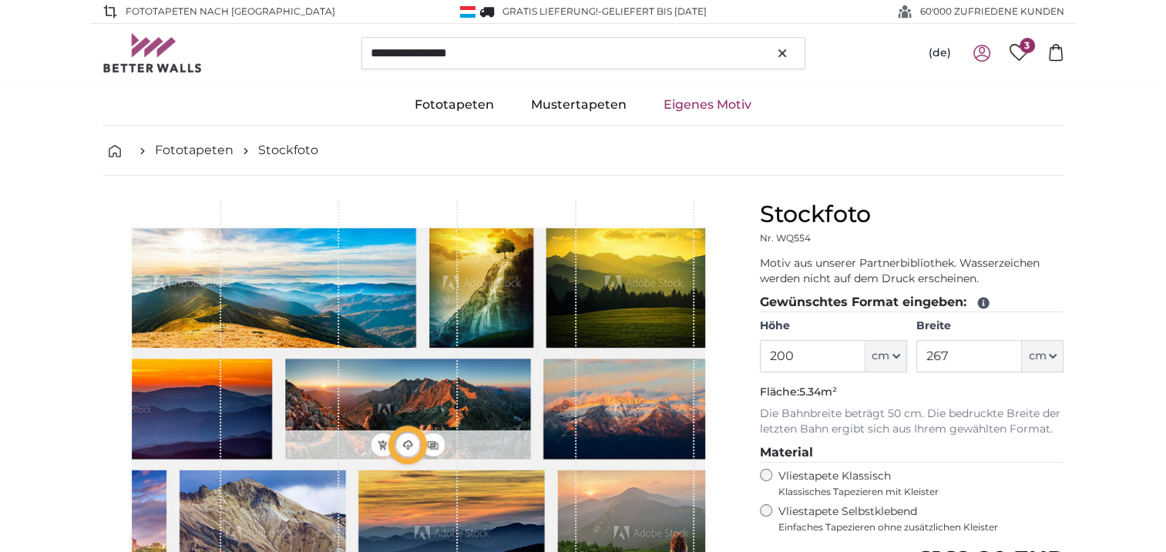
type input "266"
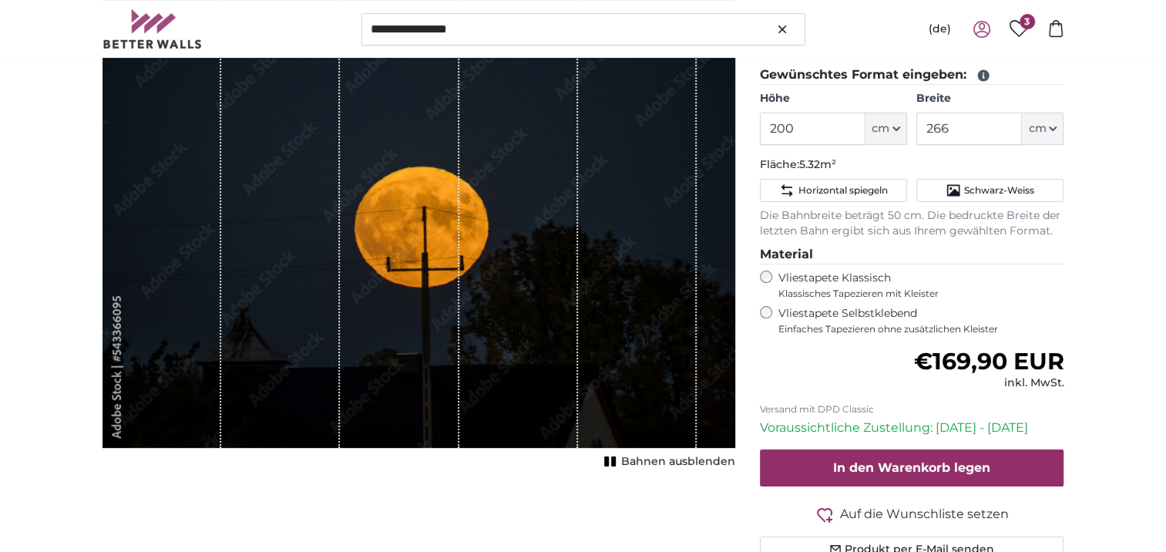
scroll to position [231, 0]
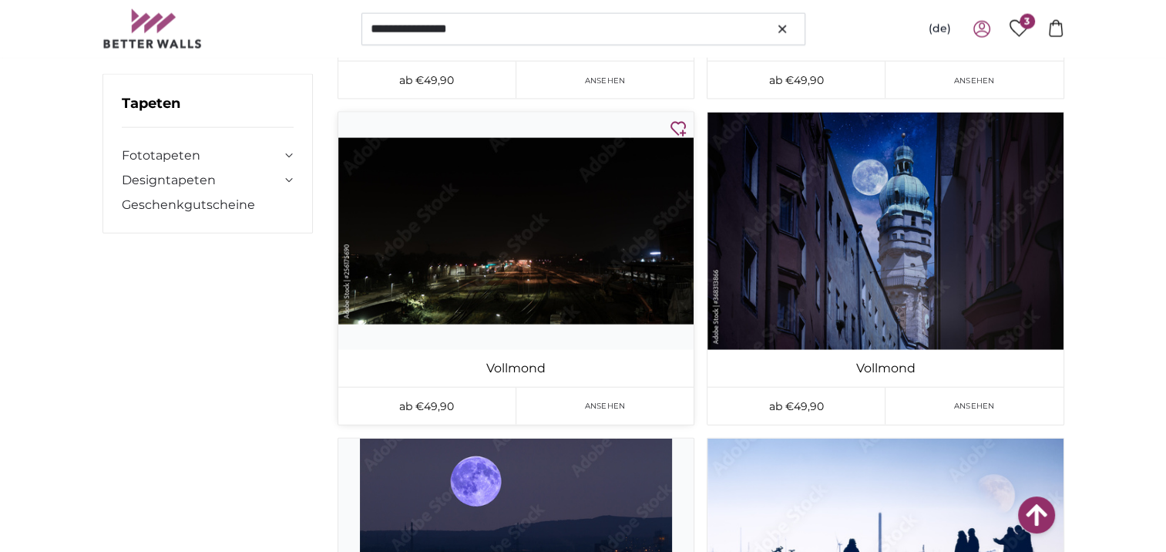
scroll to position [20966, 0]
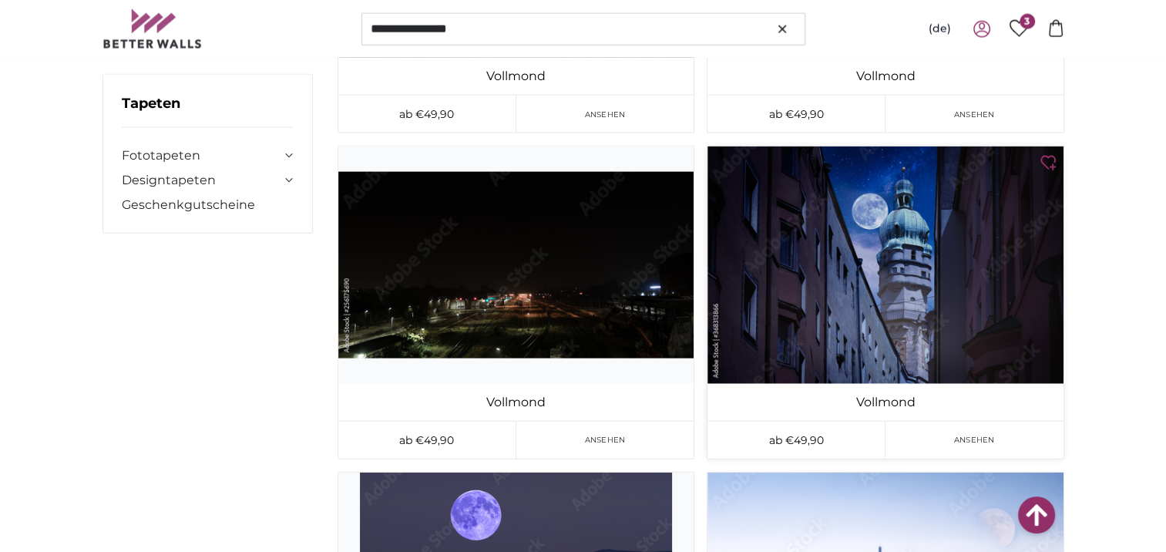
click at [900, 284] on img at bounding box center [885, 264] width 355 height 237
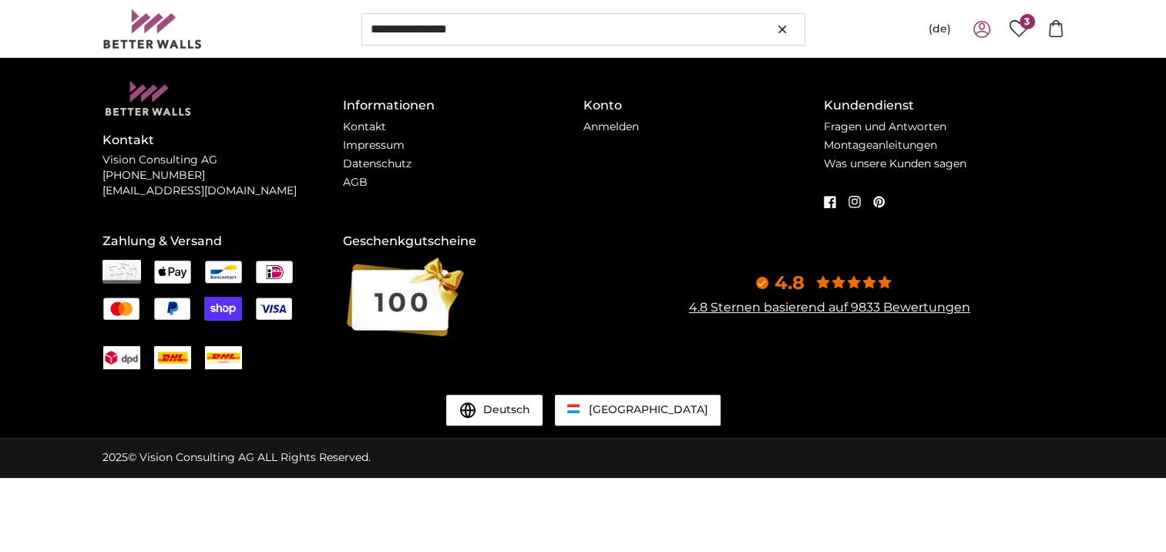
scroll to position [0, 0]
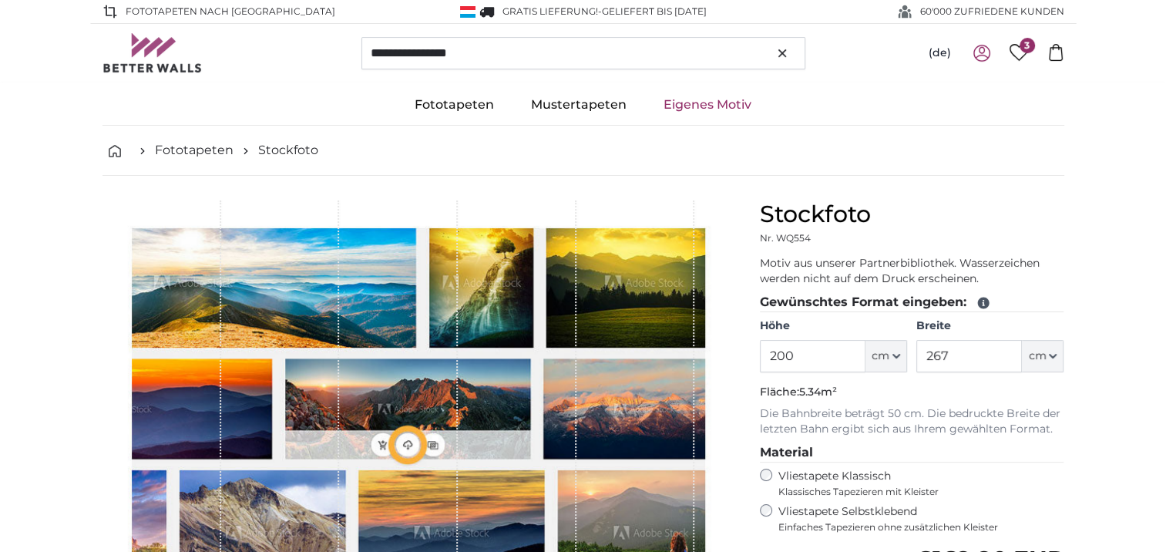
type input "300"
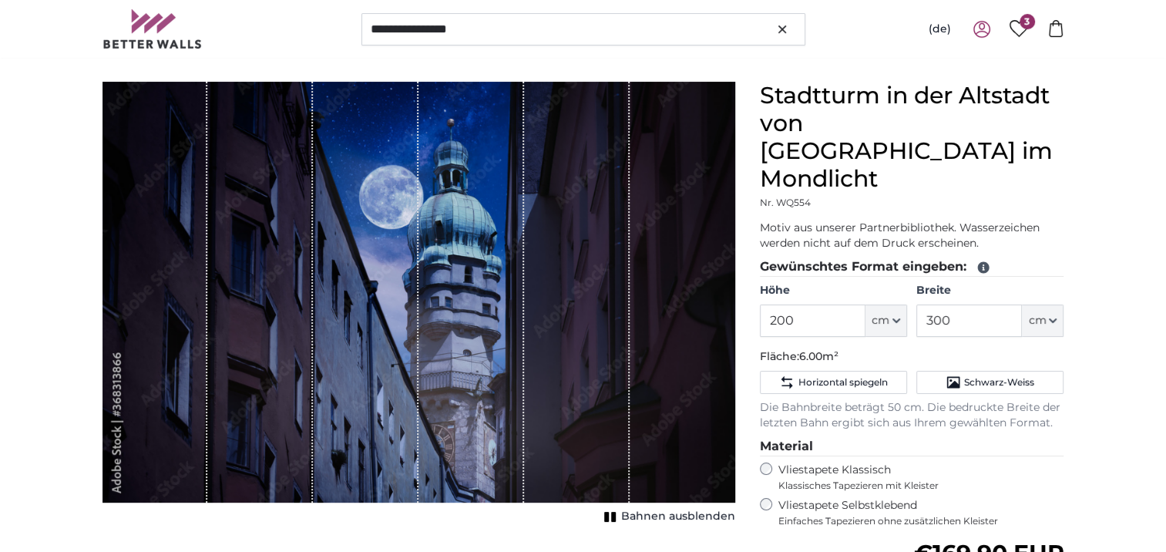
scroll to position [154, 0]
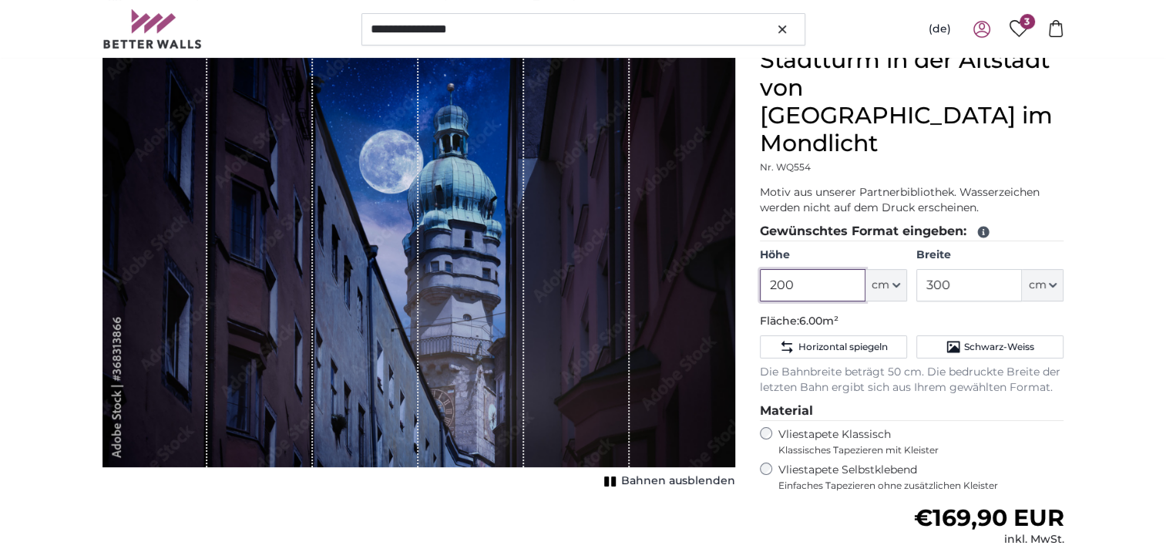
click at [808, 269] on input "200" at bounding box center [813, 285] width 106 height 32
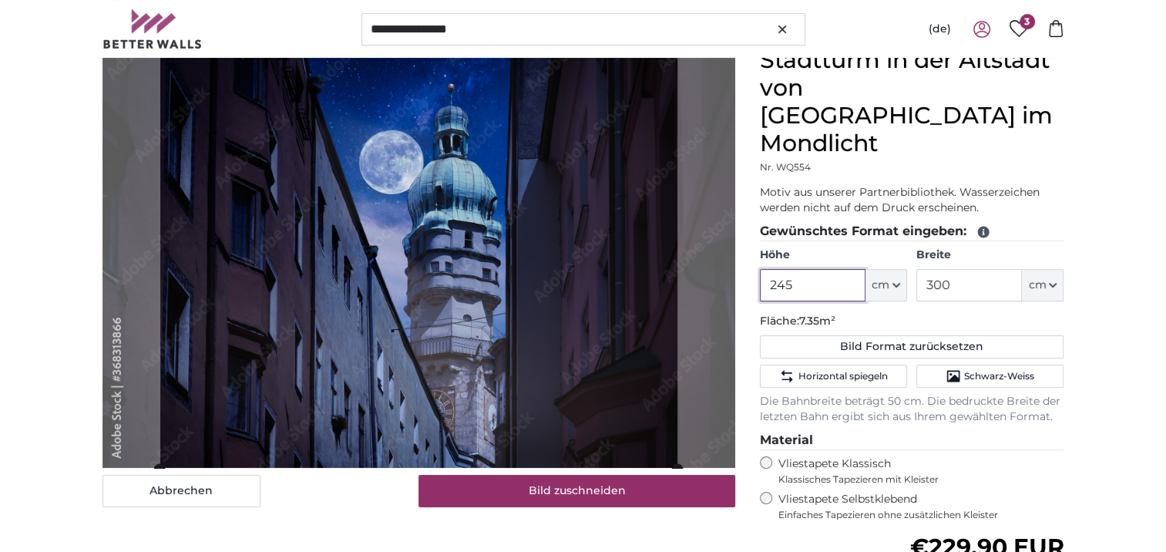
type input "245"
click at [964, 269] on input "300" at bounding box center [969, 285] width 106 height 32
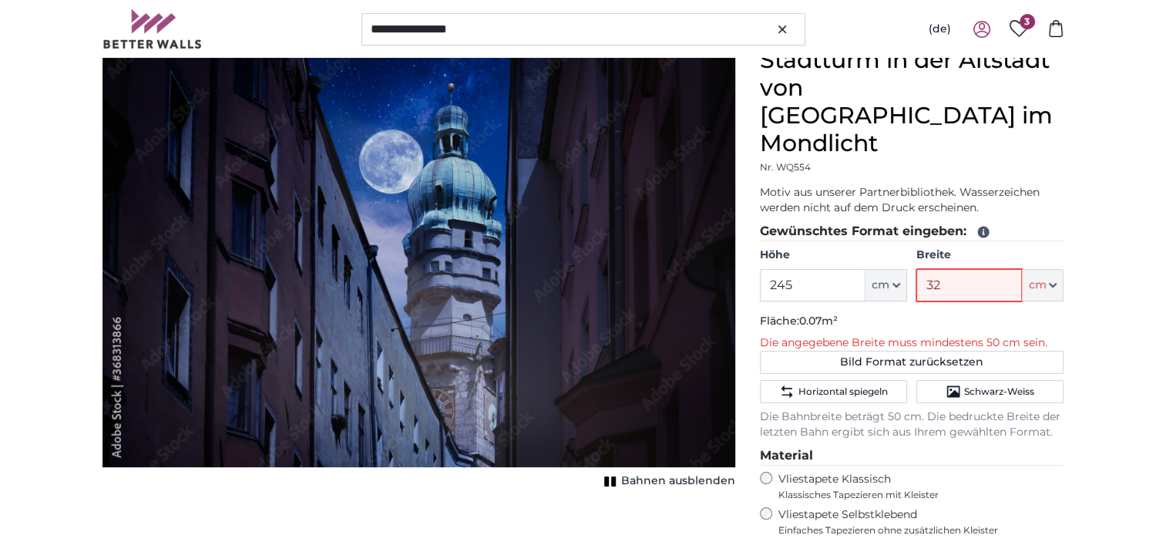
type input "320"
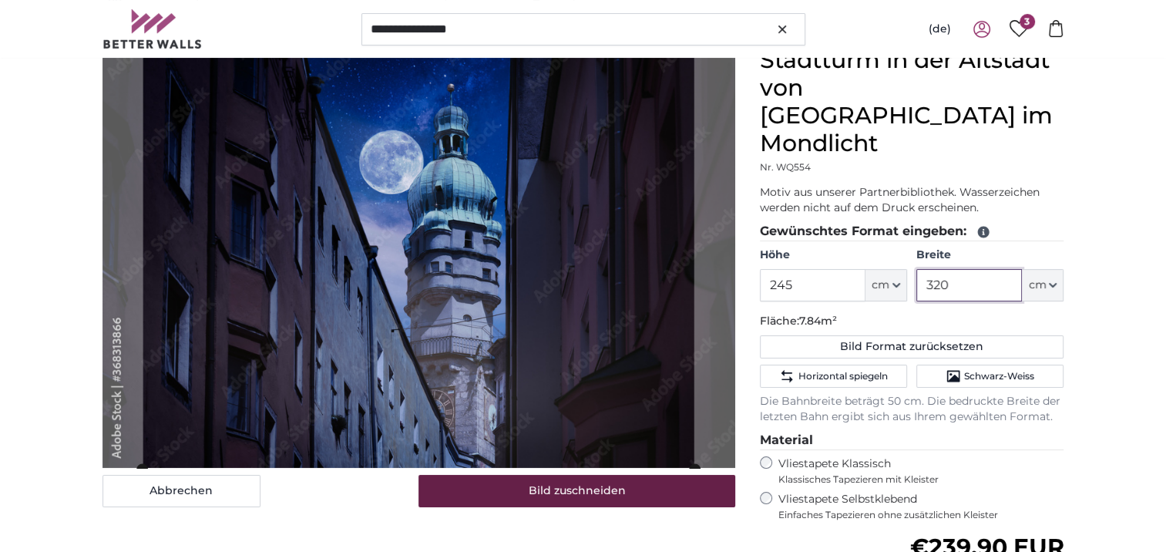
type input "320"
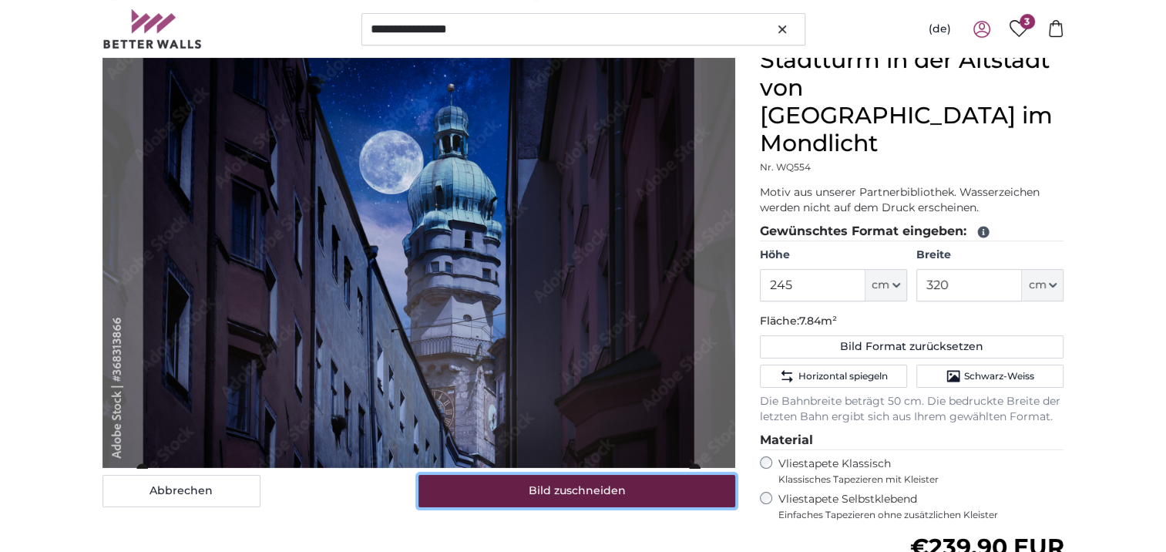
click at [590, 493] on button "Bild zuschneiden" at bounding box center [577, 491] width 317 height 32
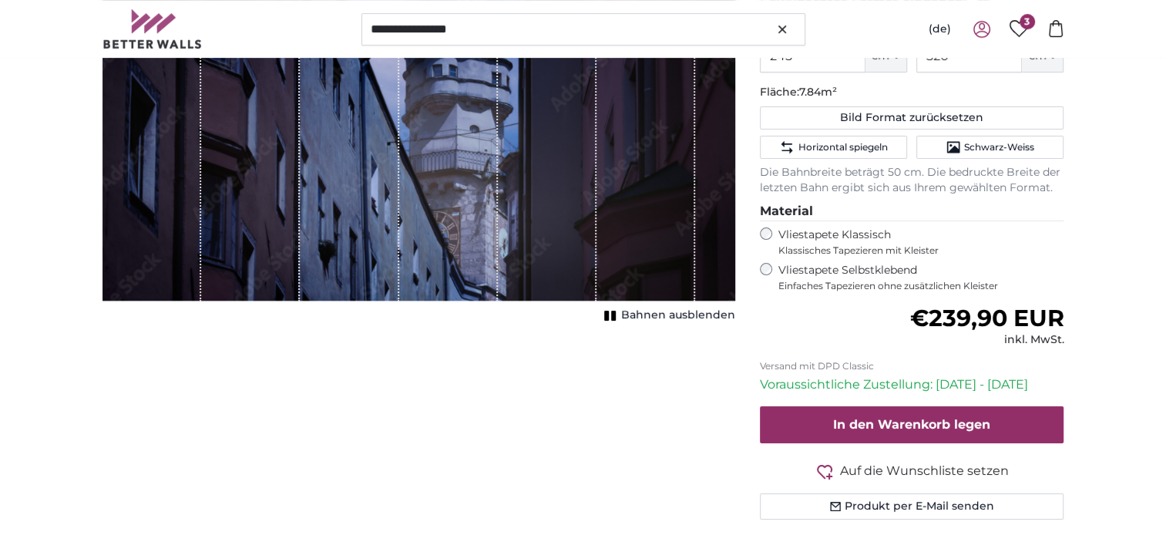
scroll to position [385, 0]
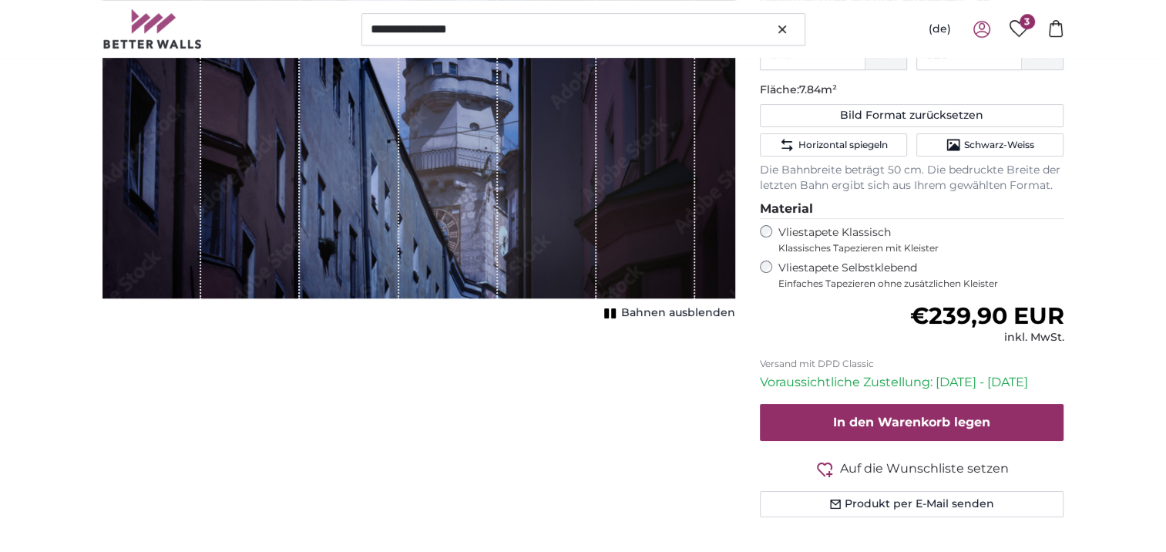
click at [896, 459] on span "Auf die Wunschliste setzen" at bounding box center [924, 468] width 169 height 18
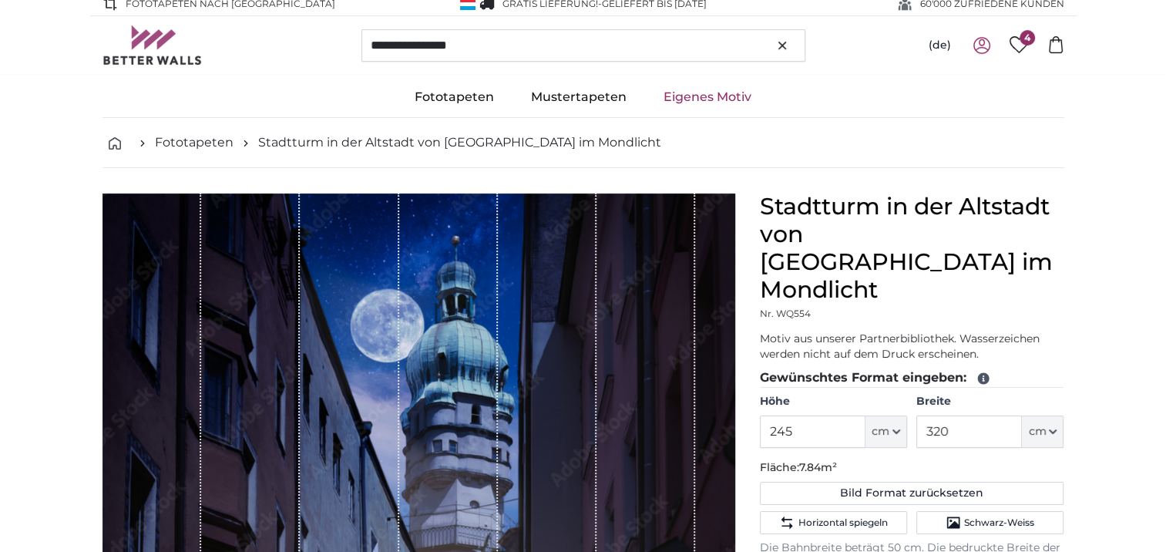
scroll to position [0, 0]
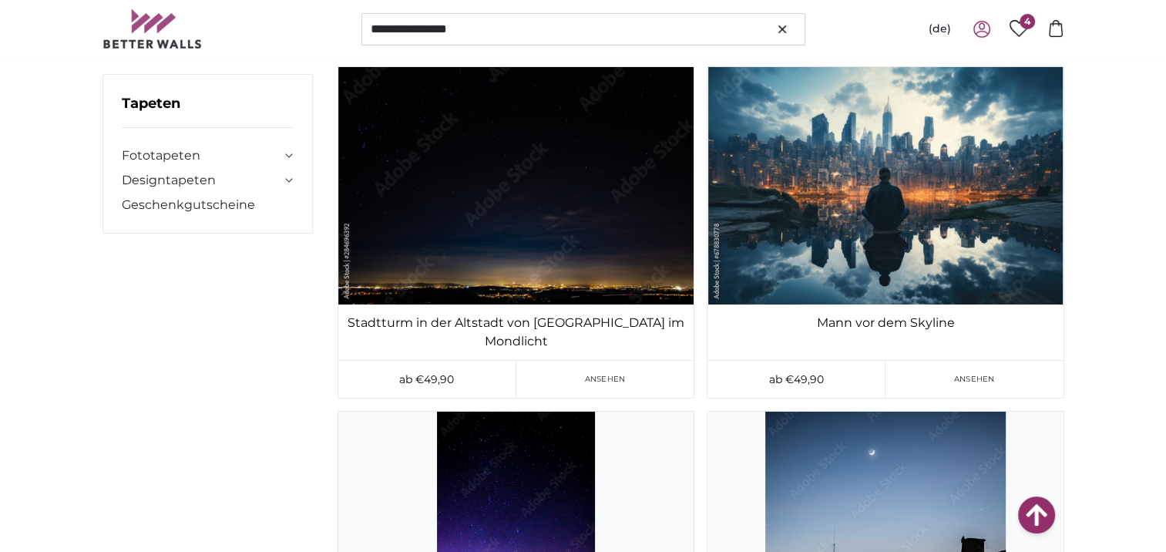
scroll to position [22893, 0]
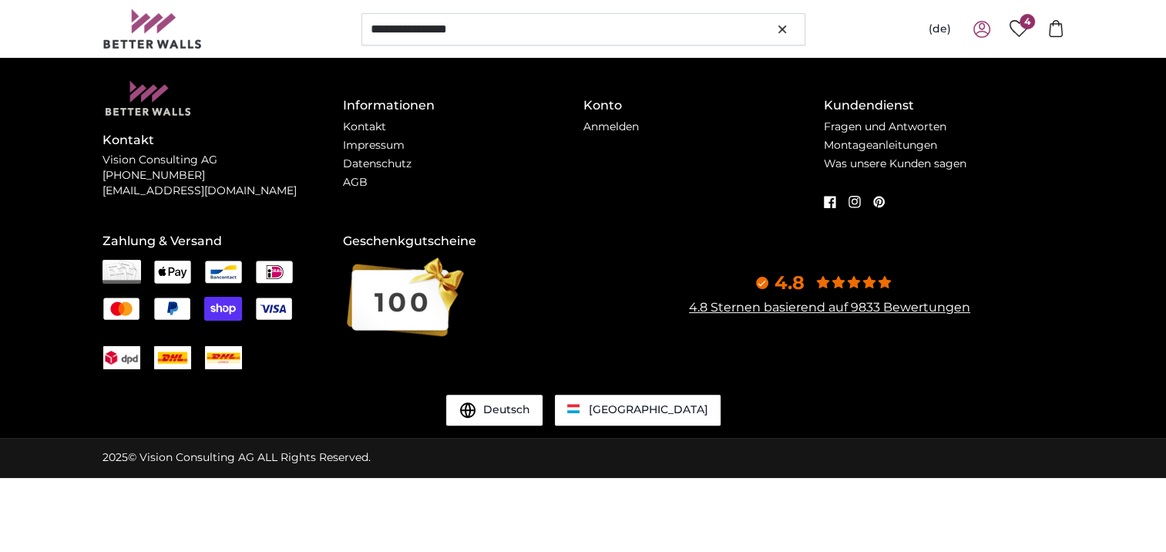
scroll to position [0, 0]
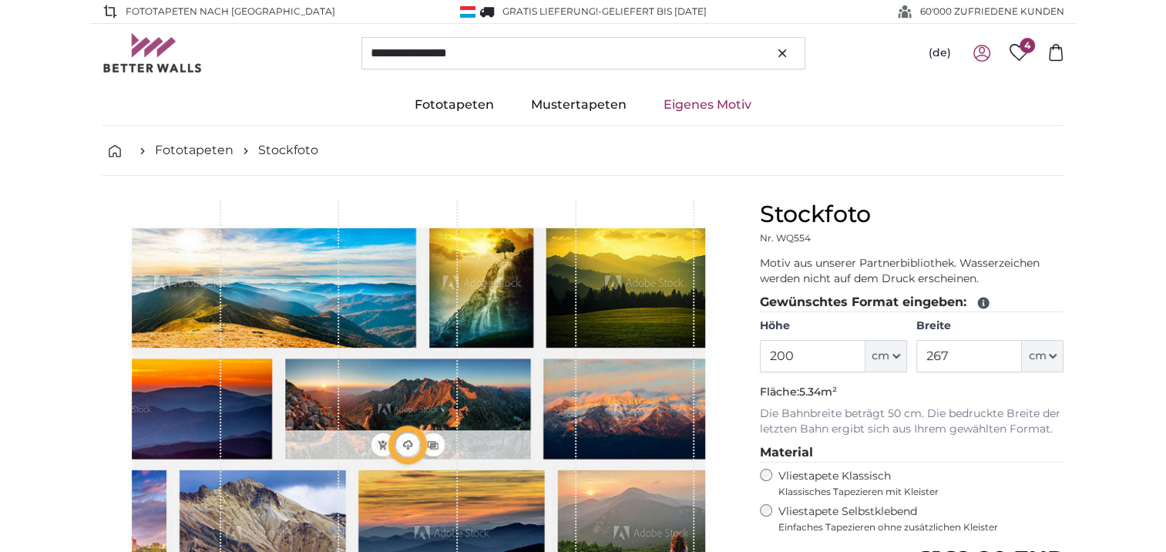
type input "300"
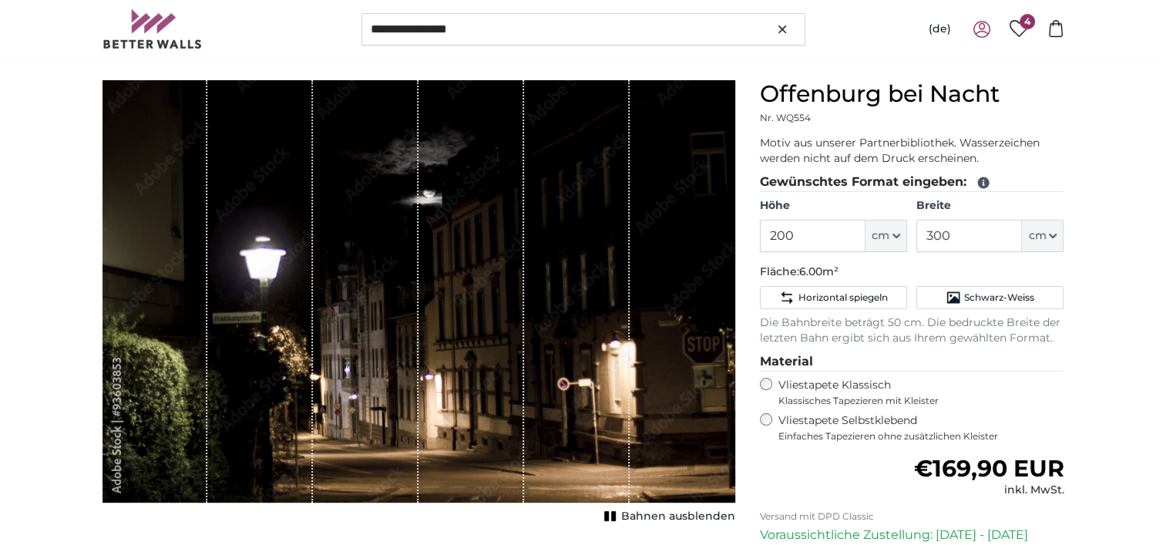
scroll to position [154, 0]
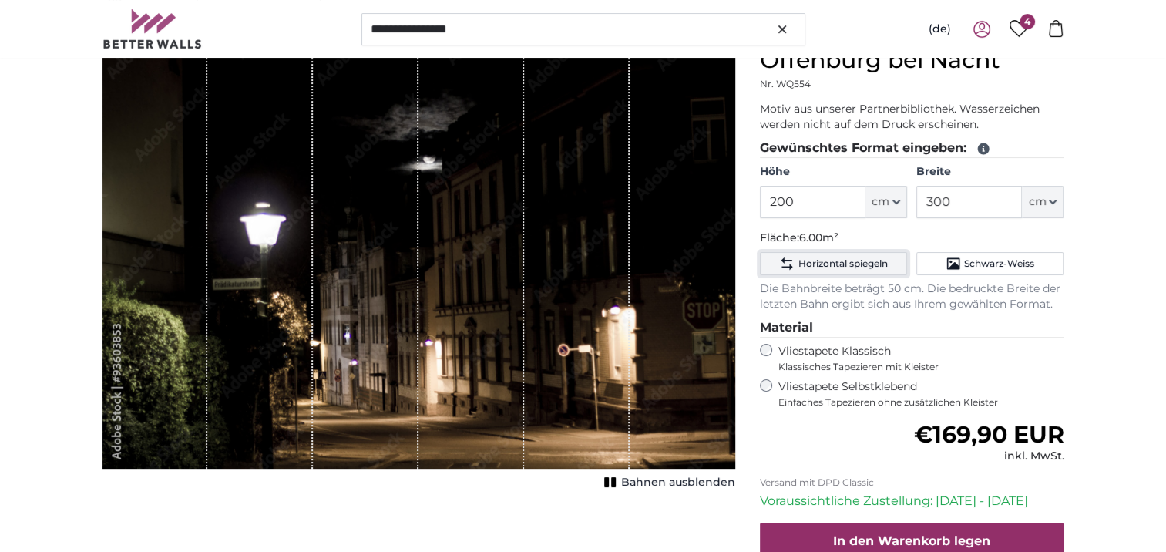
click at [839, 261] on span "Horizontal spiegeln" at bounding box center [842, 263] width 89 height 12
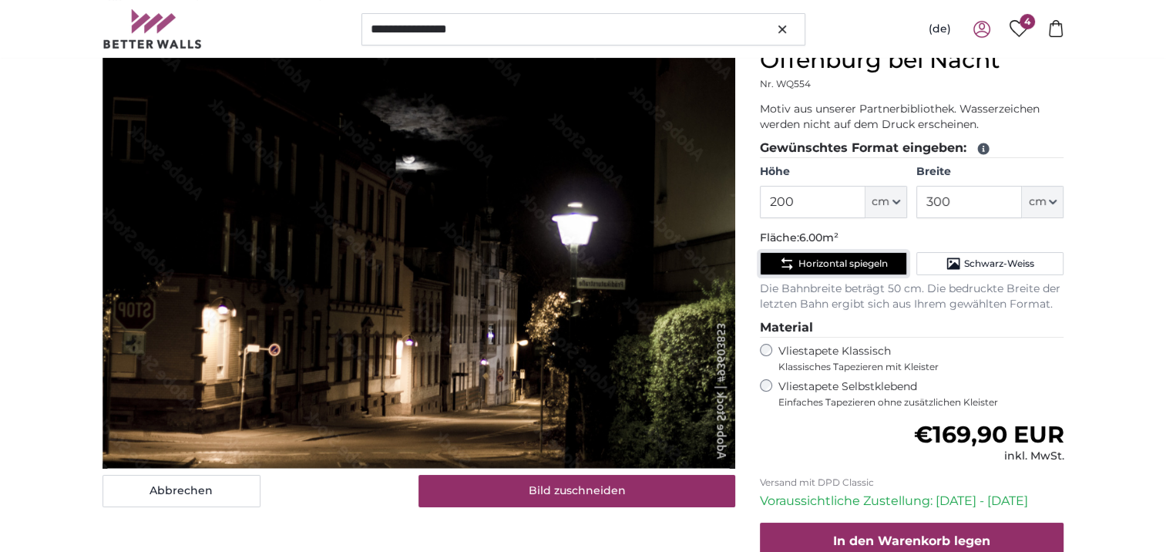
click at [839, 261] on span "Horizontal spiegeln" at bounding box center [842, 263] width 89 height 12
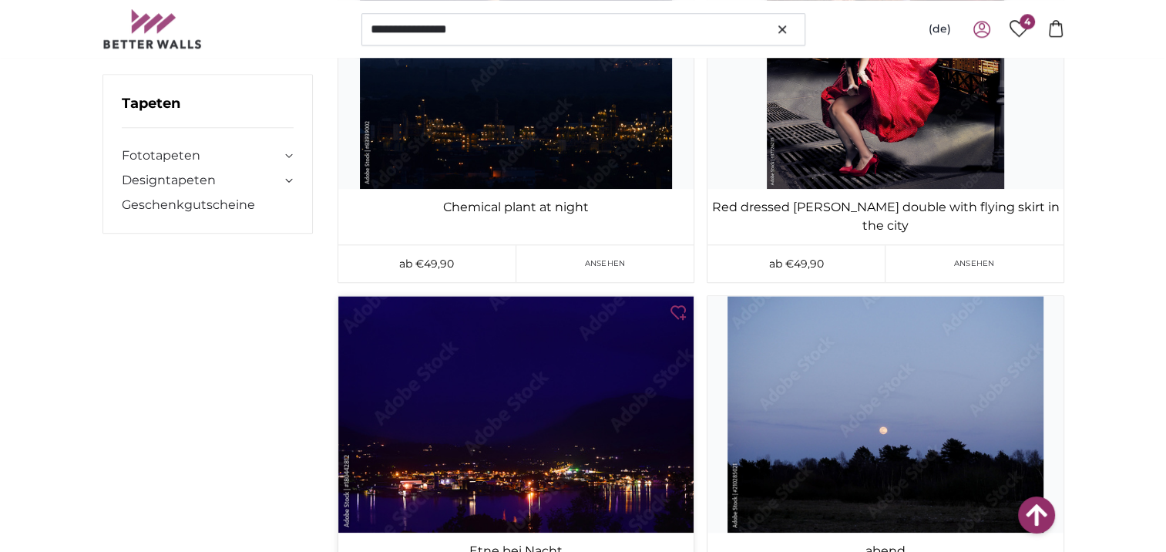
scroll to position [24897, 0]
